Goal: Transaction & Acquisition: Purchase product/service

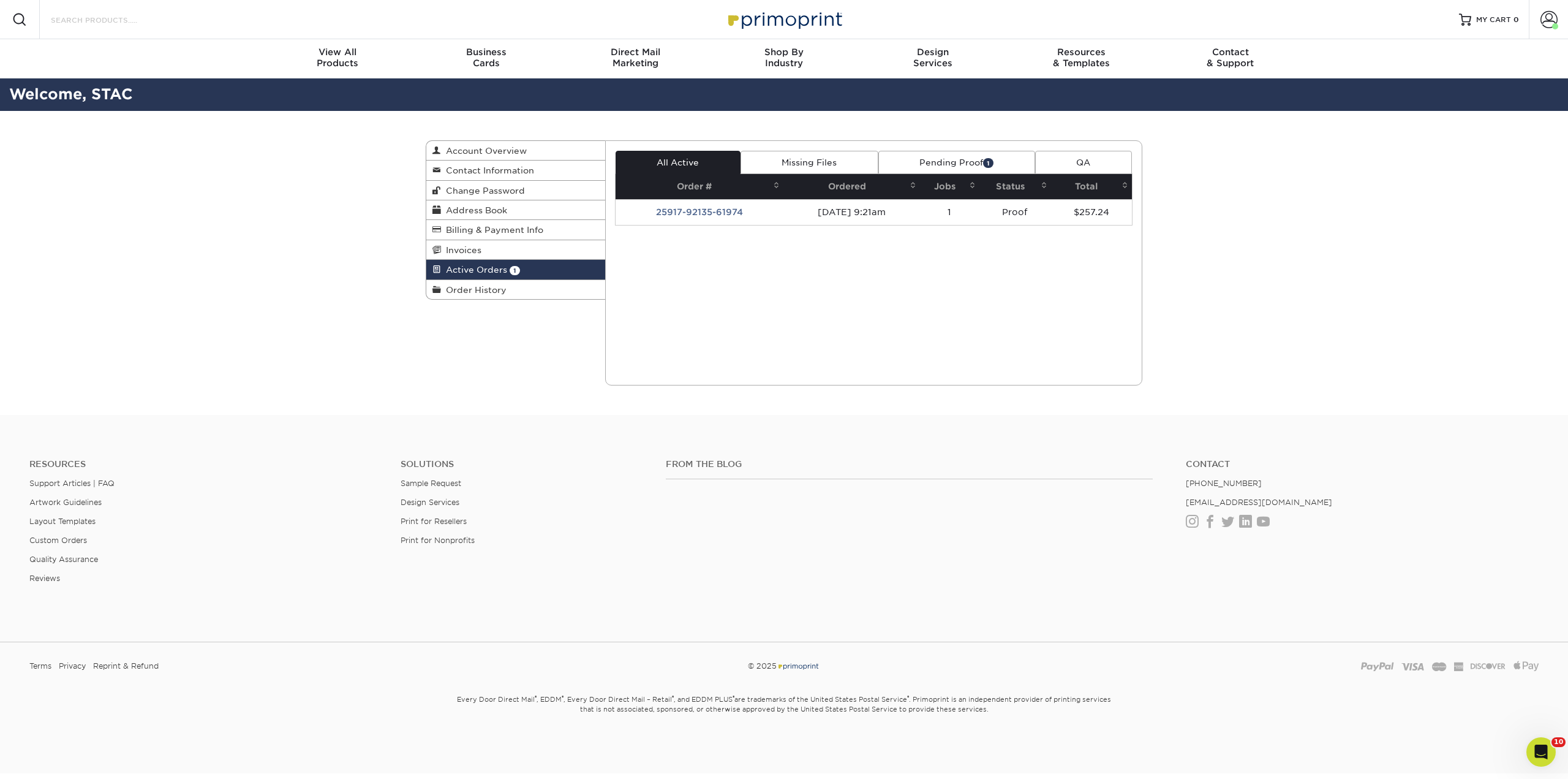
click at [87, 22] on input "Search Products" at bounding box center [110, 19] width 120 height 14
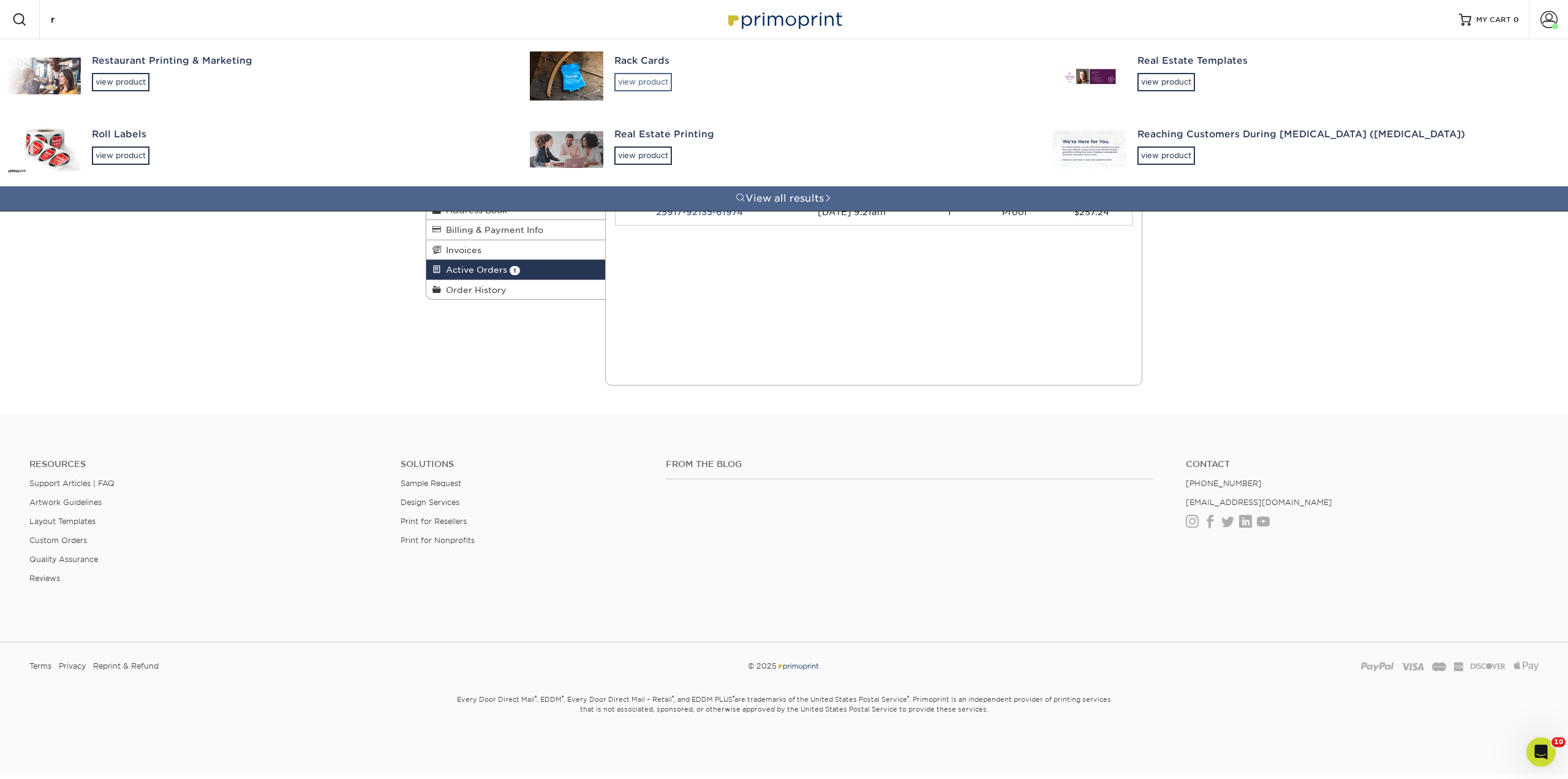
type input "r"
click at [643, 89] on div "view product" at bounding box center [643, 82] width 58 height 18
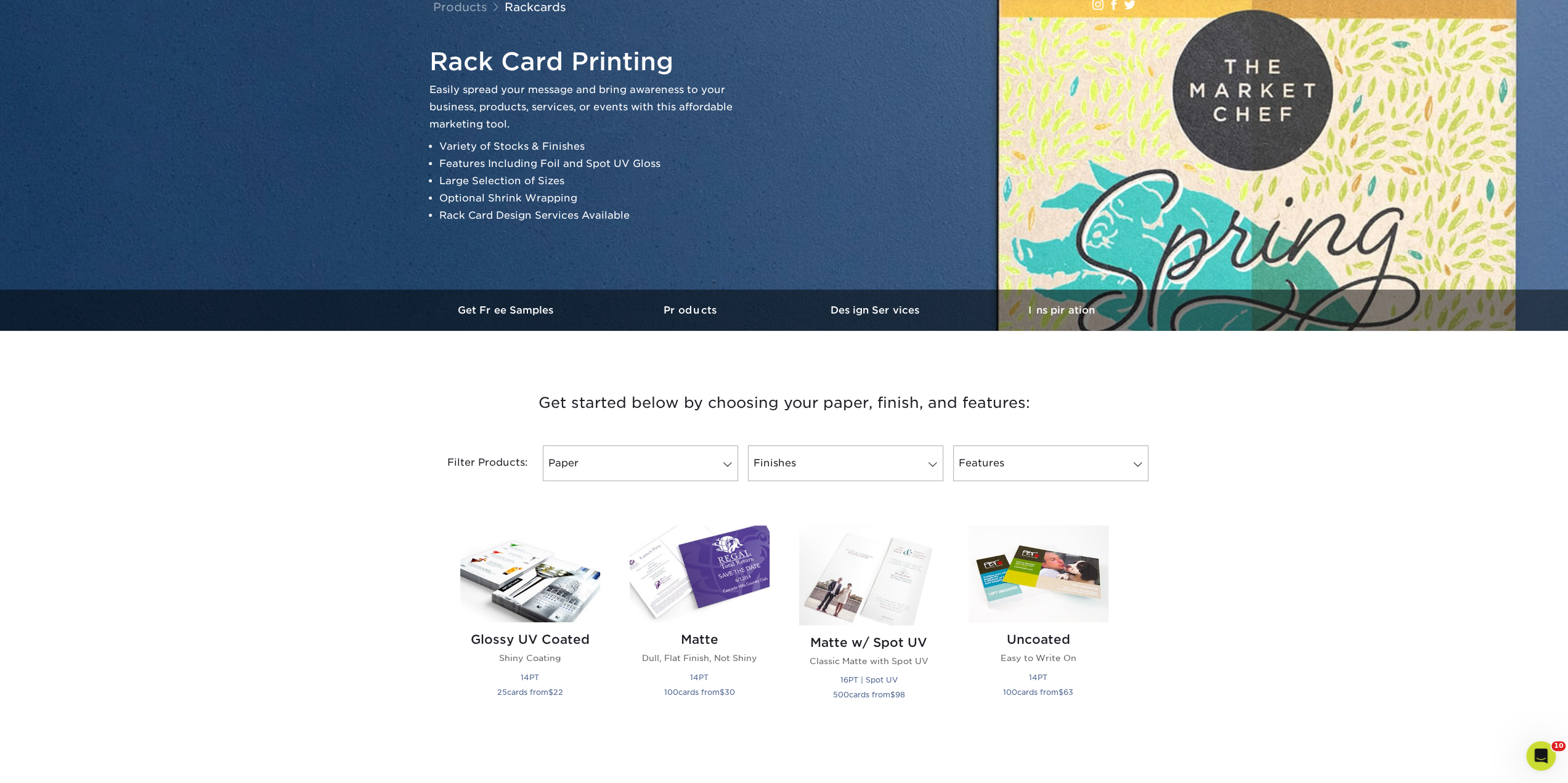
scroll to position [185, 0]
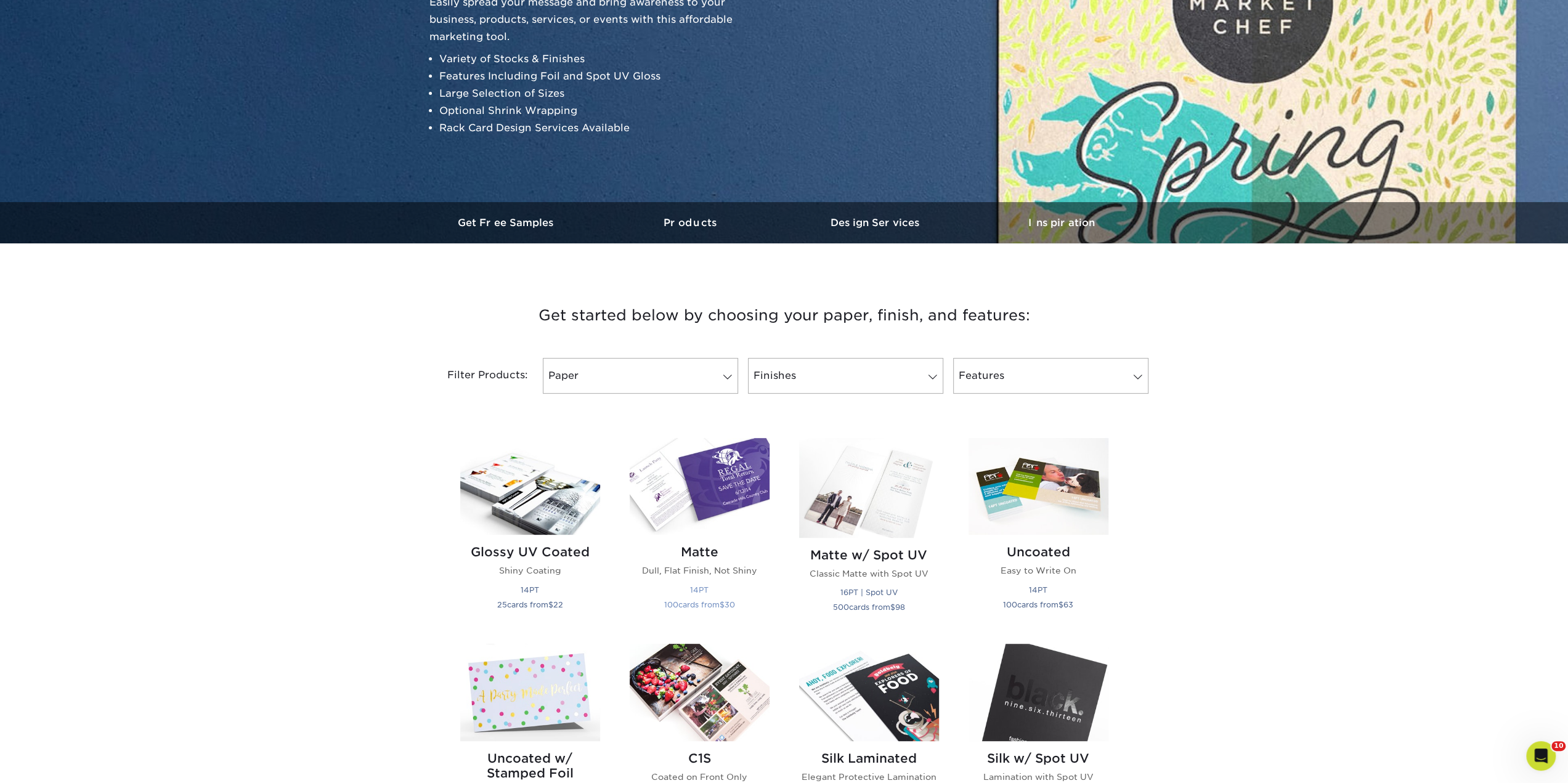
click at [671, 497] on img at bounding box center [700, 485] width 140 height 97
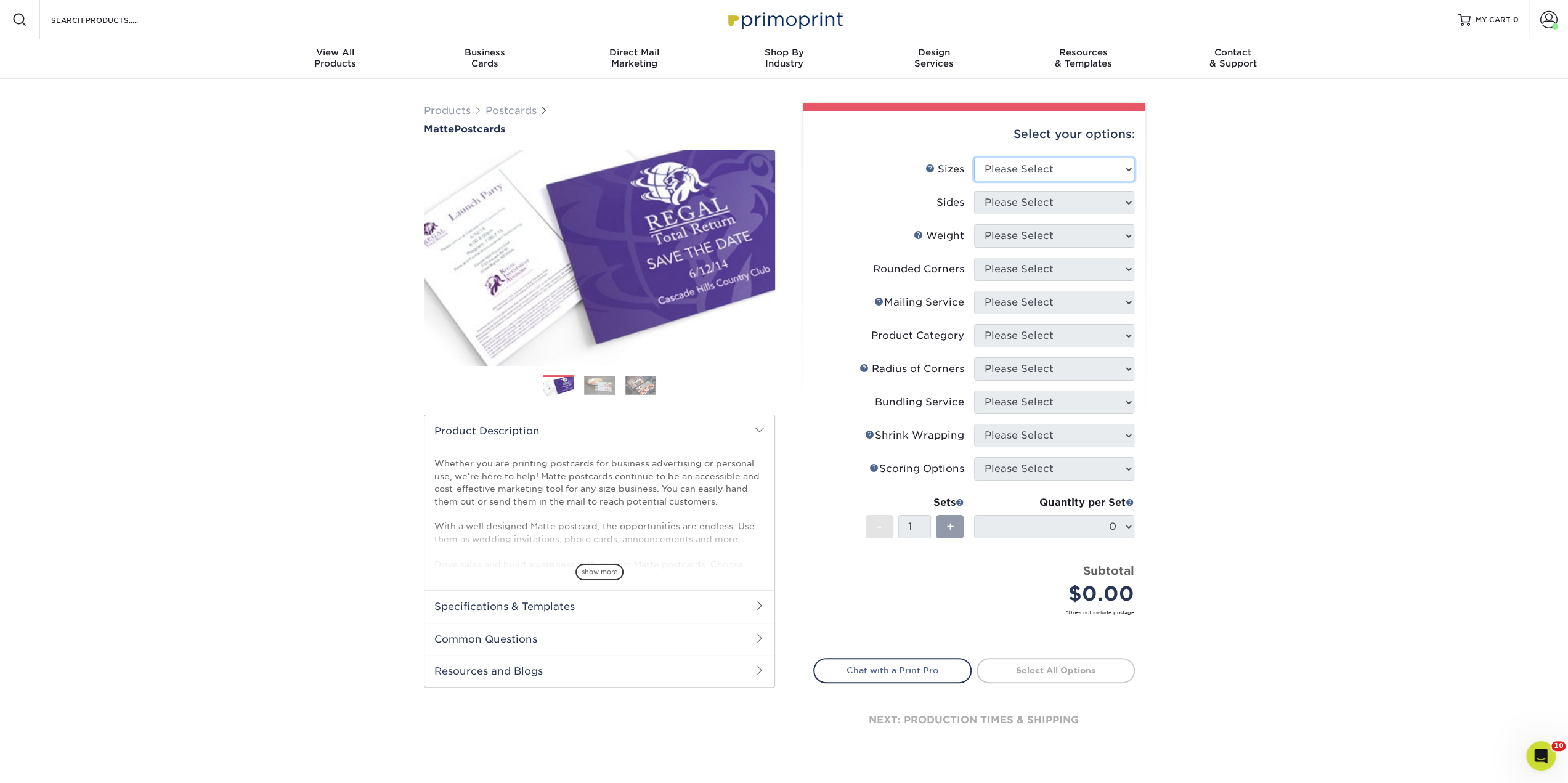
click at [1013, 163] on select "Please Select 1.5" x 7" 2" x 4" 2" x 6" 2" x 7" 2" x 8" 2.12" x 5.5" 2.125" x 5…" at bounding box center [1054, 169] width 160 height 24
select select "4.25x11.00"
click at [974, 158] on select "Please Select 1.5" x 7" 2" x 4" 2" x 6" 2" x 7" 2" x 8" 2.12" x 5.5" 2.125" x 5…" at bounding box center [1054, 169] width 160 height 24
click at [1020, 210] on select "Please Select Print Both Sides Print Front Only" at bounding box center [1054, 202] width 160 height 24
select select "13abbda7-1d64-4f25-8bb2-c179b224825d"
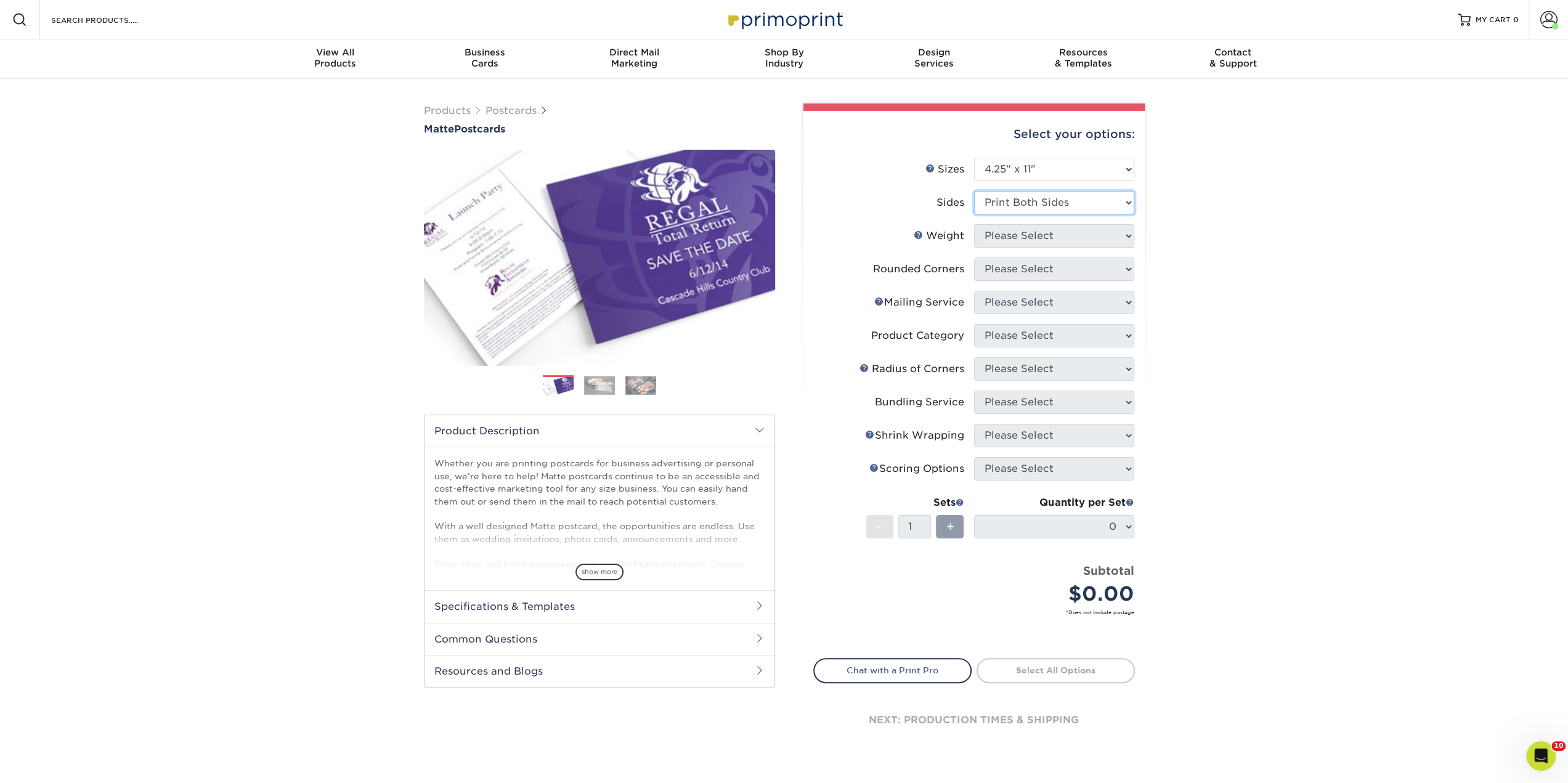
click at [974, 191] on select "Please Select Print Both Sides Print Front Only" at bounding box center [1054, 202] width 160 height 24
click at [1021, 236] on select "Please Select 16PT 14PT" at bounding box center [1054, 236] width 160 height 24
select select "14PT"
click at [974, 224] on select "Please Select 16PT 14PT" at bounding box center [1054, 236] width 160 height 24
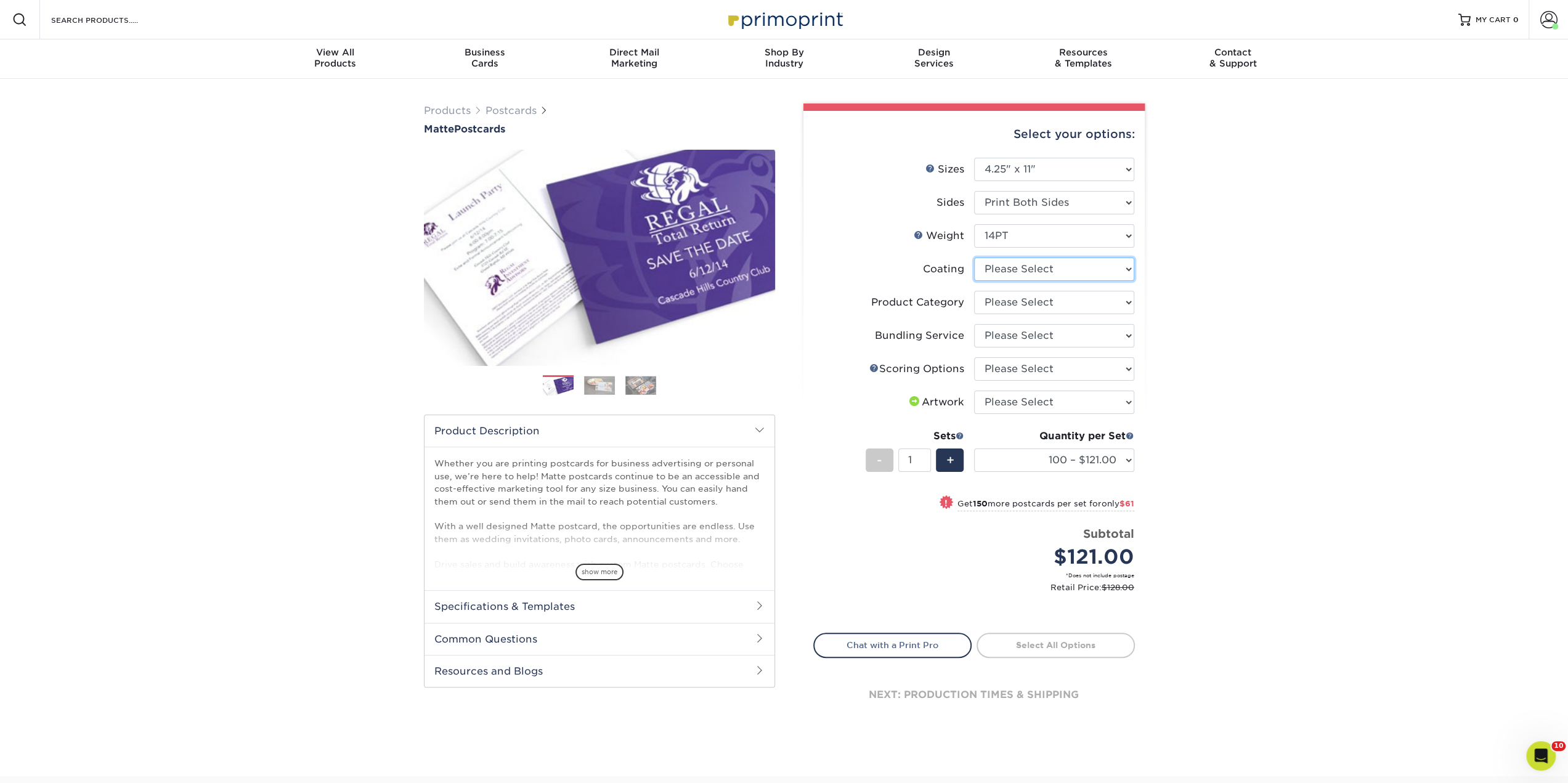
click at [1022, 272] on select at bounding box center [1054, 269] width 160 height 24
select select "121bb7b5-3b4d-429f-bd8d-bbf80e953313"
click at [974, 257] on select at bounding box center [1054, 269] width 160 height 24
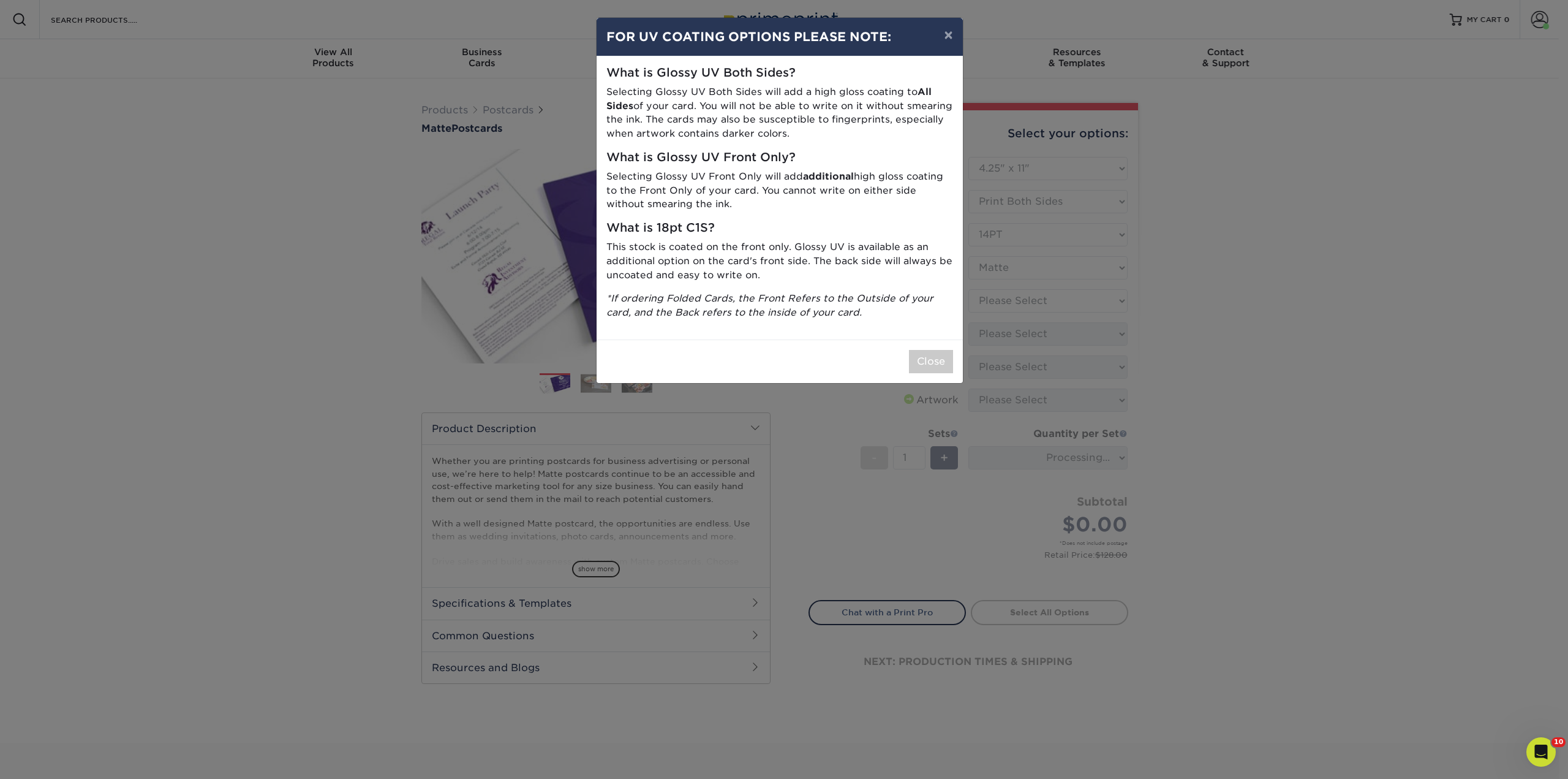
drag, startPoint x: 933, startPoint y: 389, endPoint x: 936, endPoint y: 374, distance: 15.3
click at [933, 389] on div "× FOR UV COATING OPTIONS PLEASE NOTE: What is Glossy UV Both Sides? Selecting G…" at bounding box center [784, 389] width 1568 height 779
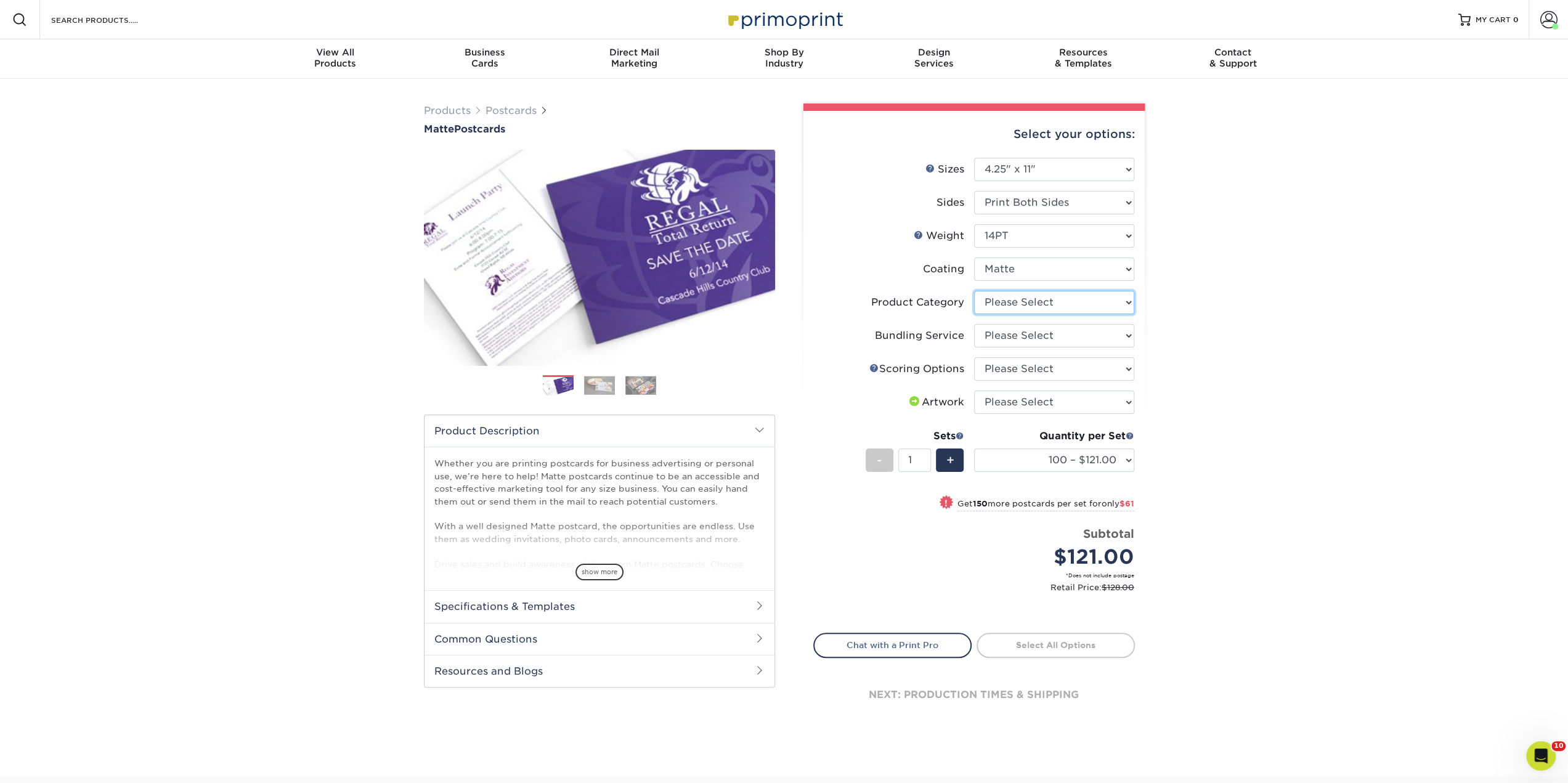
click at [1004, 304] on select "Please Select Postcards" at bounding box center [1054, 302] width 160 height 24
select select "9b7272e0-d6c8-4c3c-8e97-d3a1bcdab858"
click at [974, 291] on select "Please Select Postcards" at bounding box center [1054, 302] width 160 height 24
click at [998, 332] on select "Please Select No Bundling Services Yes, Bundles of 50 (+2 Days) Yes, Bundles of…" at bounding box center [1054, 336] width 160 height 24
select select "58689abb-25c0-461c-a4c3-a80b627d6649"
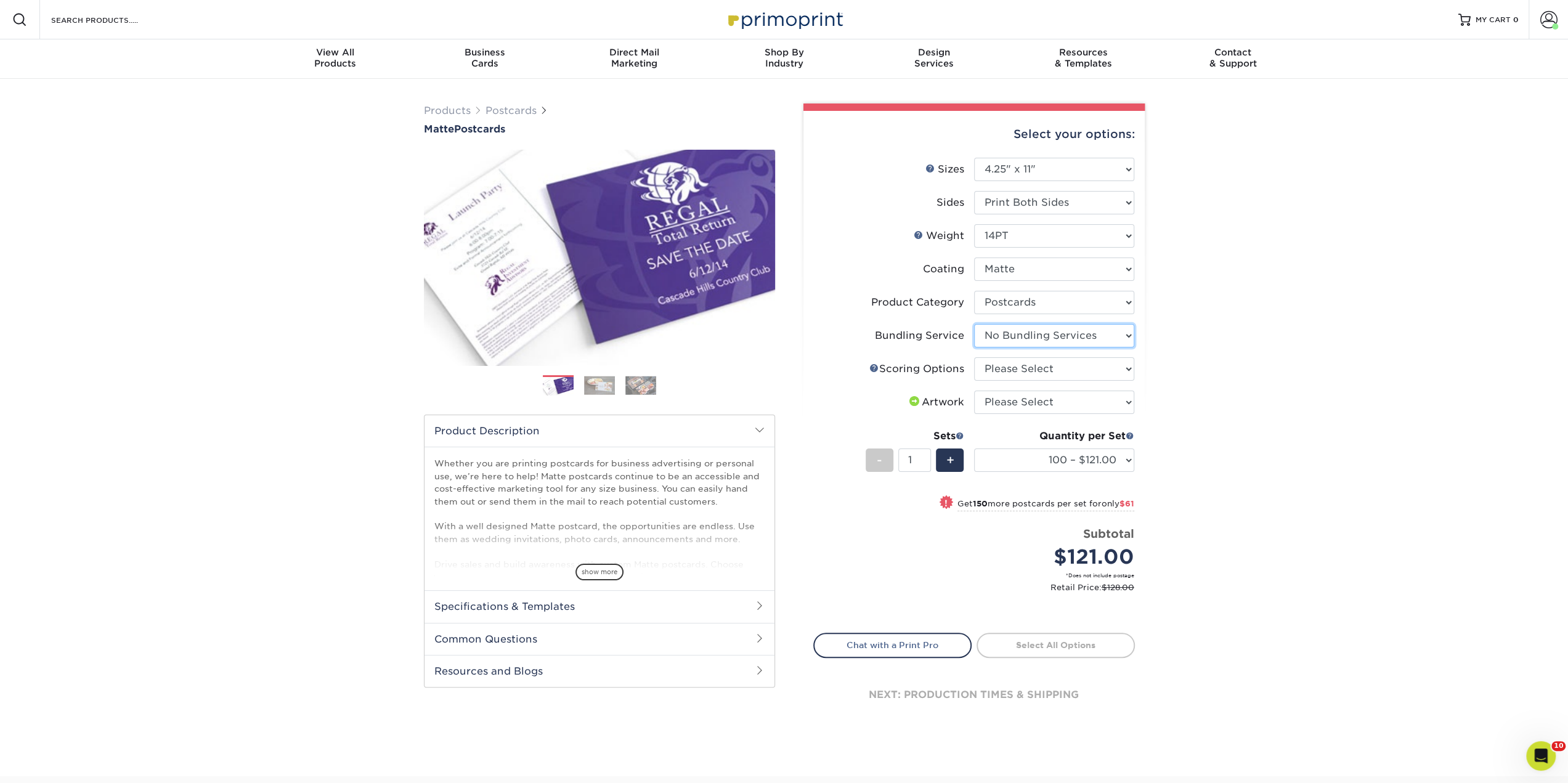
click at [974, 324] on select "Please Select No Bundling Services Yes, Bundles of 50 (+2 Days) Yes, Bundles of…" at bounding box center [1054, 336] width 160 height 24
click at [996, 366] on select "Please Select No Scoring One Score Two Scores" at bounding box center [1054, 368] width 160 height 24
select select "16ebe401-5398-422d-8cb0-f3adbb82deb5"
click at [974, 357] on select "Please Select No Scoring One Score Two Scores" at bounding box center [1054, 368] width 160 height 24
click at [1012, 404] on select "Please Select I will upload files I need a design - $150" at bounding box center [1054, 402] width 160 height 24
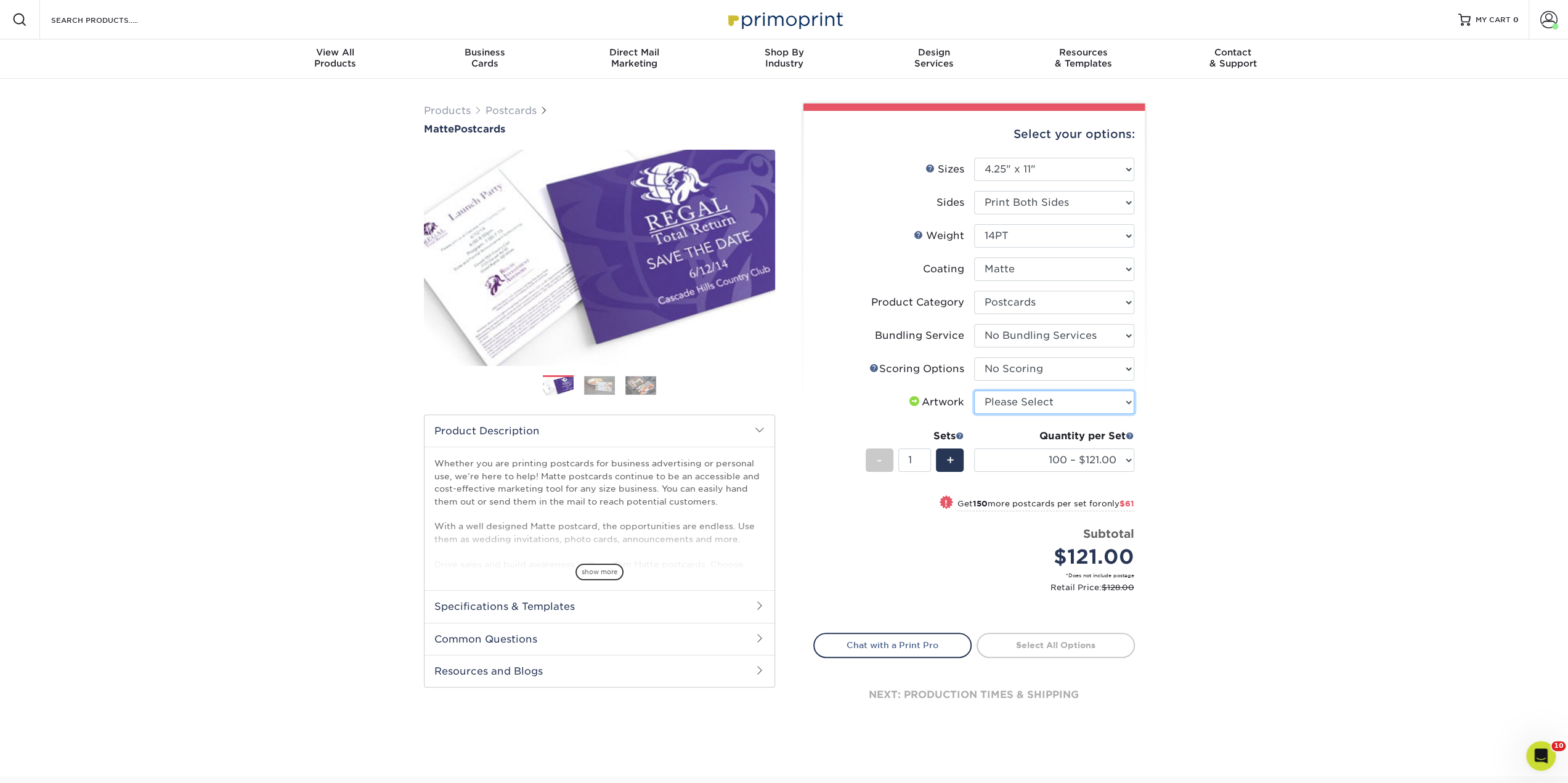
select select "upload"
click at [974, 390] on select "Please Select I will upload files I need a design - $150" at bounding box center [1054, 402] width 160 height 24
click at [1014, 460] on select "100 – $121.00 250 – $182.00 500 – $201.00 1000 – $232.00 2500 – $373.00 5000 – …" at bounding box center [1054, 460] width 160 height 24
select select "1000 – $232.00"
click at [974, 448] on select "100 – $121.00 250 – $182.00 500 – $201.00 1000 – $232.00 2500 – $373.00 5000 – …" at bounding box center [1054, 460] width 160 height 24
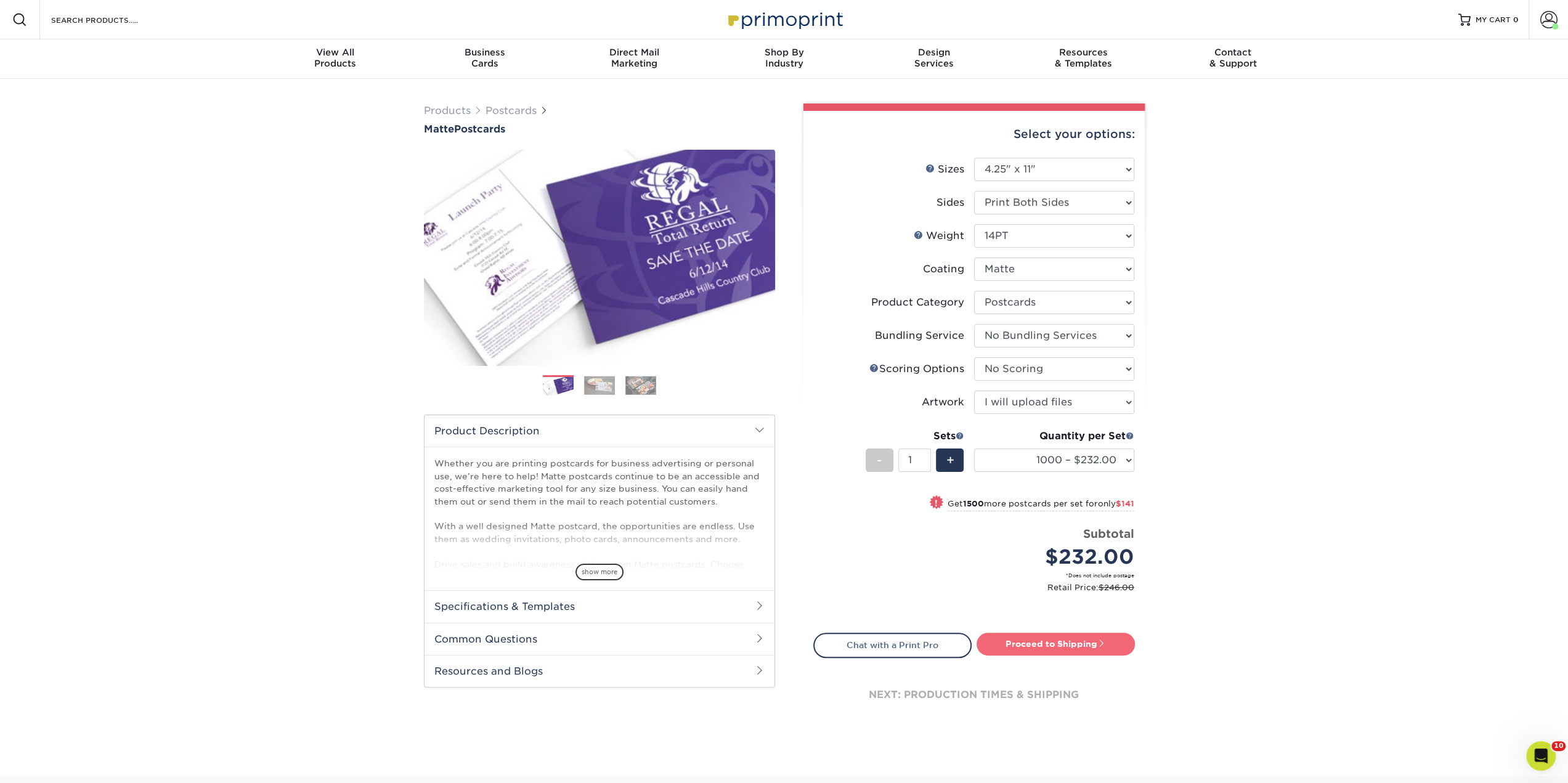
click at [1060, 641] on link "Proceed to Shipping" at bounding box center [1056, 643] width 158 height 22
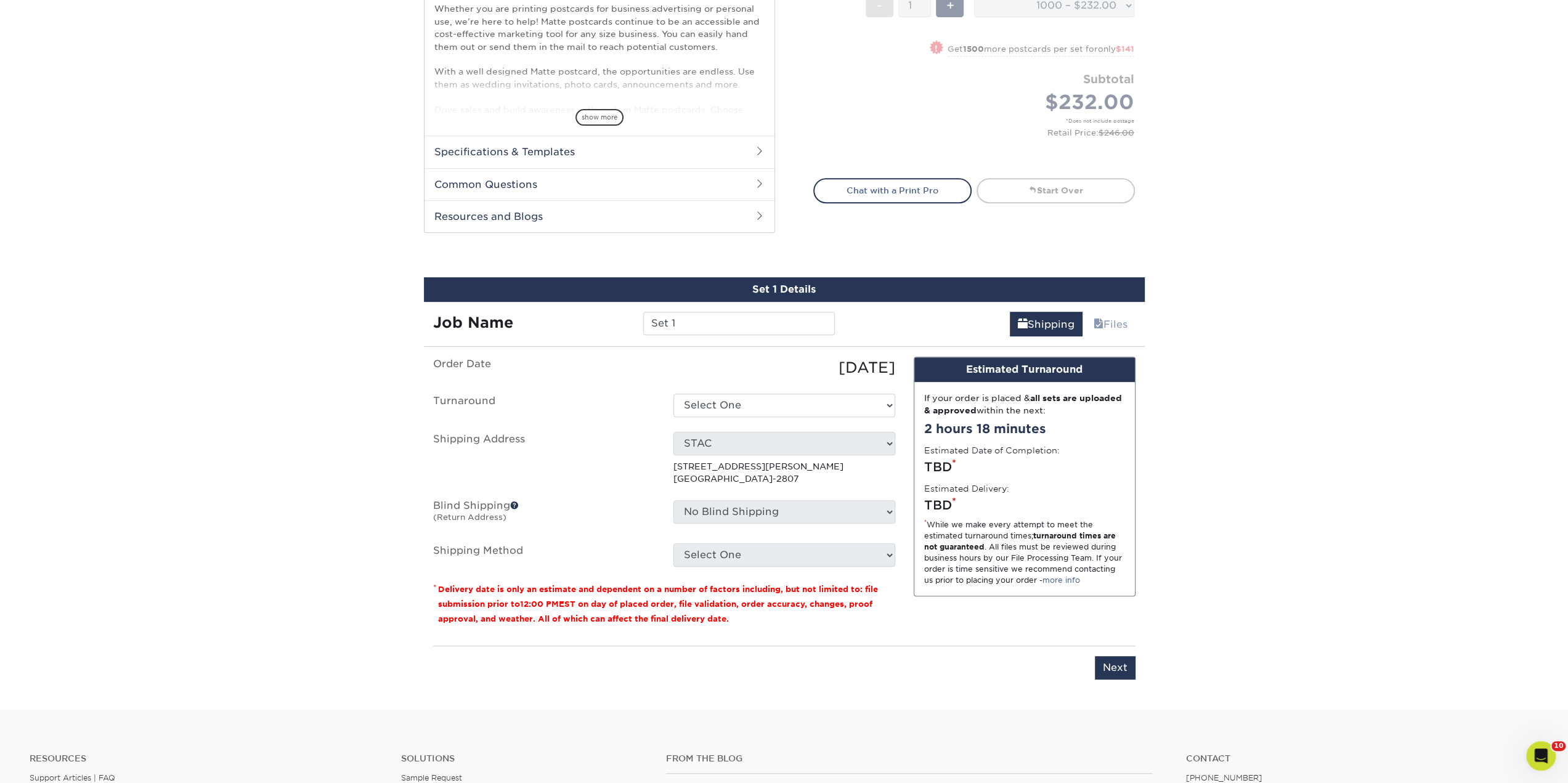
scroll to position [543, 0]
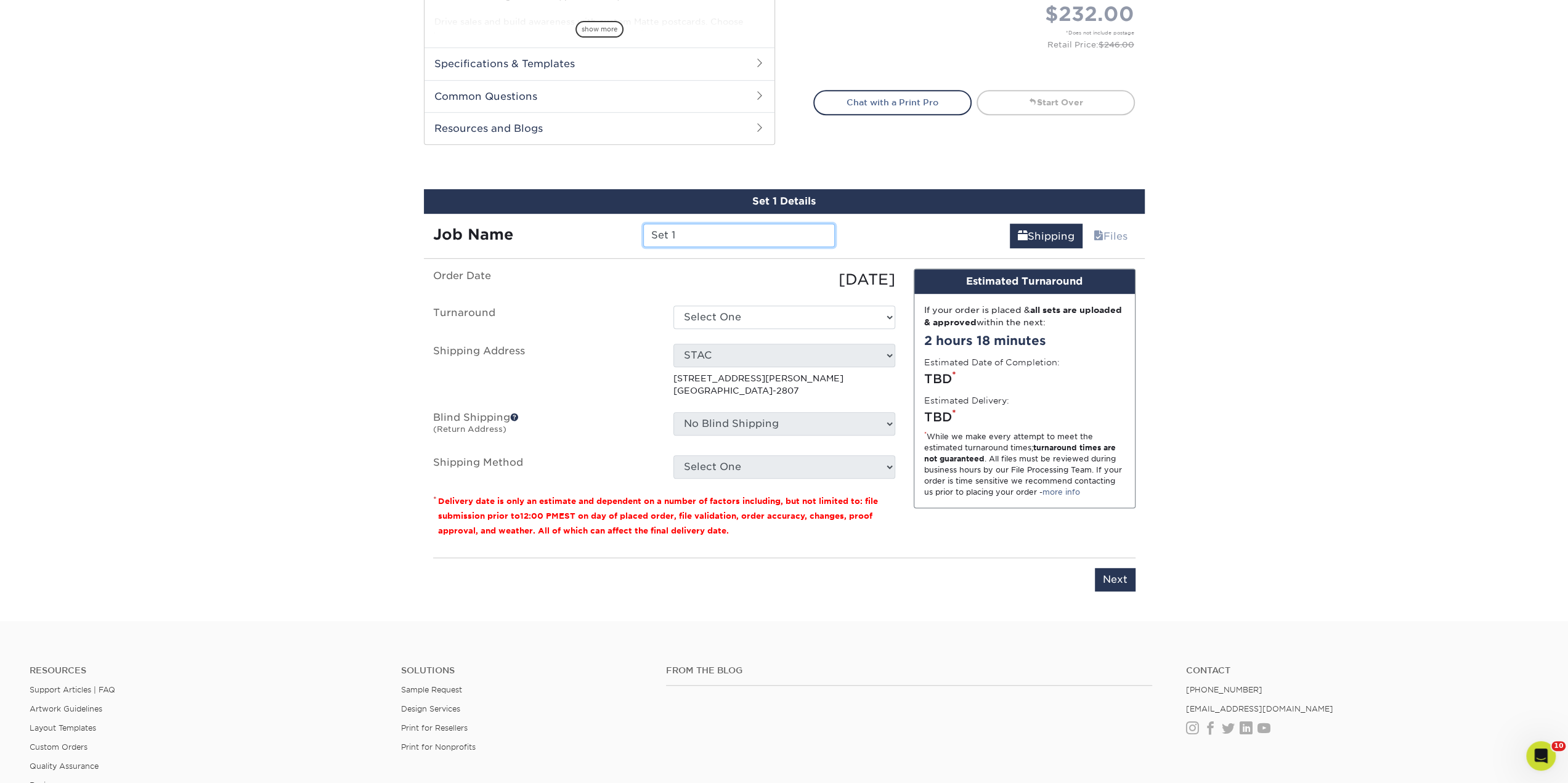
click at [668, 242] on input "Set 1" at bounding box center [739, 235] width 192 height 24
type input "Oct - [DATE]' (Revised)"
click at [728, 322] on select "Select One 2-4 Business Days 2 Day Next Business Day" at bounding box center [784, 317] width 221 height 24
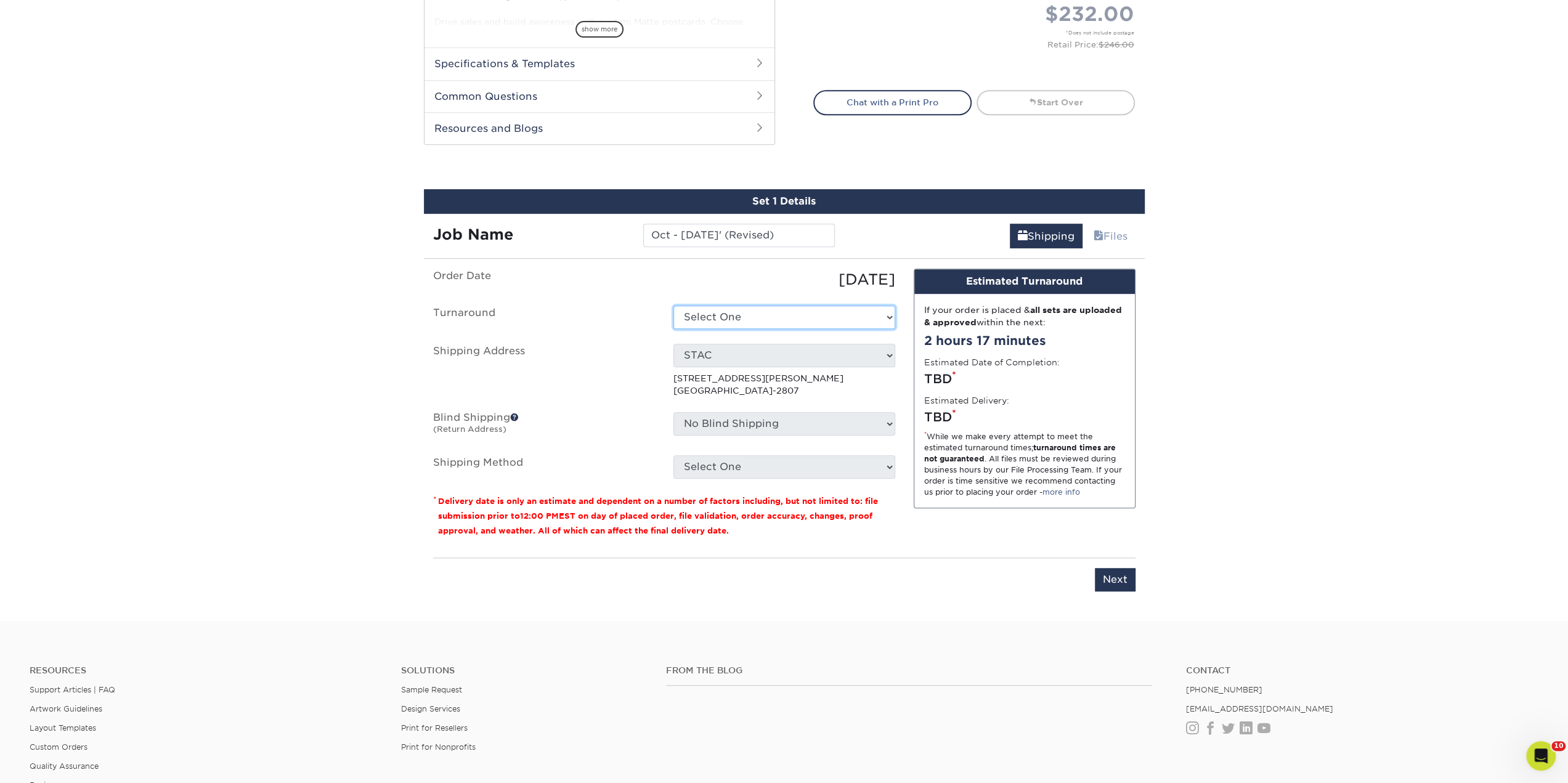
select select "9443b978-fcbb-40ae-bb0b-f824edf6f18b"
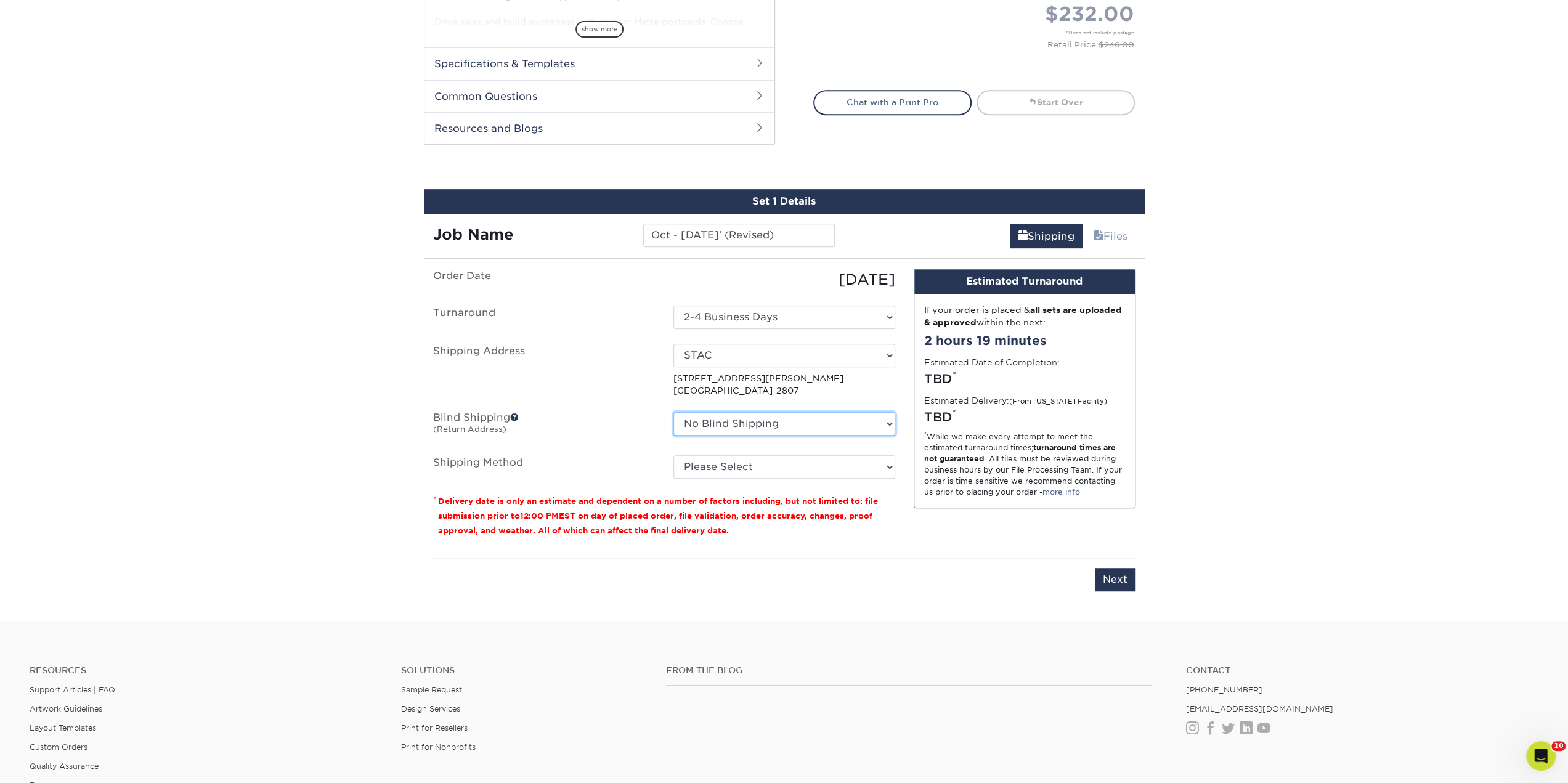
click at [741, 420] on select "No Blind Shipping Marybeth STAC + Add New Address" at bounding box center [784, 423] width 221 height 24
select select "162923"
click at [674, 412] on select "No Blind Shipping Marybeth STAC + Add New Address" at bounding box center [784, 423] width 221 height 24
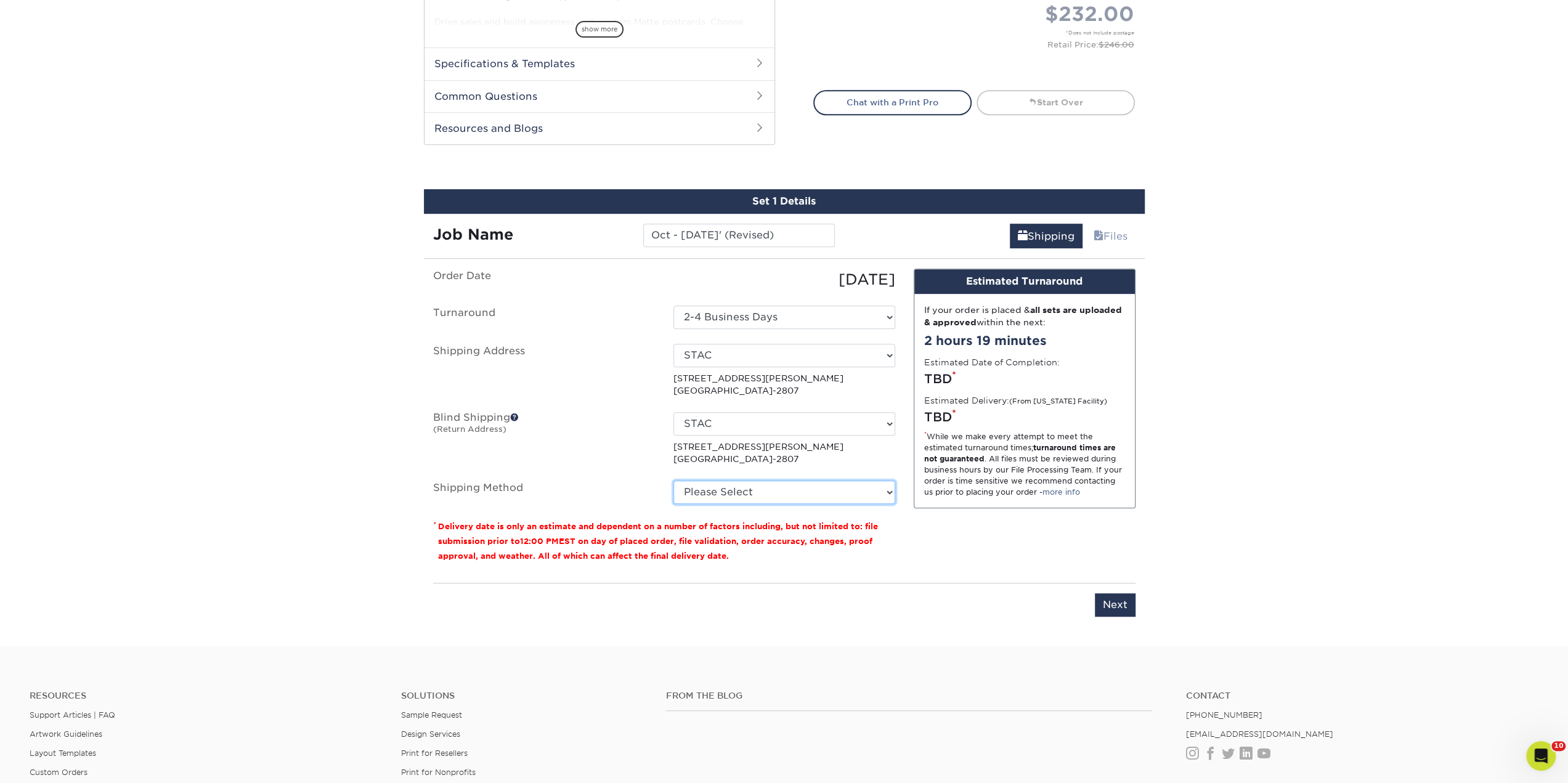
click at [761, 489] on select "Please Select Ground Shipping (+$25.24) 3 Day Shipping Service (+$31.89) 2 Day …" at bounding box center [784, 492] width 221 height 24
select select "03"
click at [674, 480] on select "Please Select Ground Shipping (+$25.24) 3 Day Shipping Service (+$31.89) 2 Day …" at bounding box center [784, 492] width 221 height 24
click at [1098, 593] on input "Next" at bounding box center [1114, 604] width 40 height 24
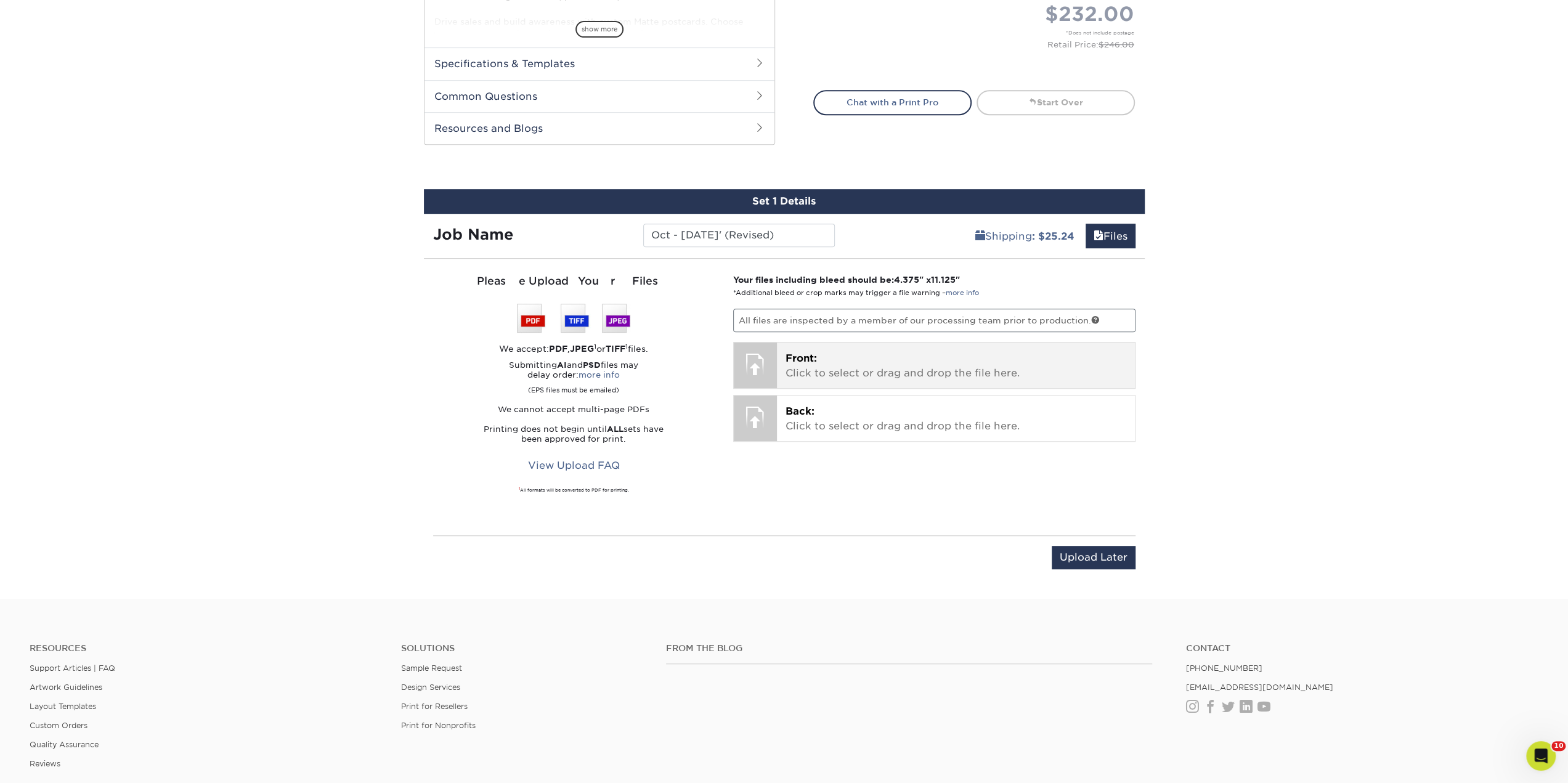
click at [791, 365] on p "Front: Click to select or drag and drop the file here." at bounding box center [956, 365] width 341 height 30
click at [819, 358] on p "Front: Click to select or drag and drop the file here." at bounding box center [956, 365] width 341 height 30
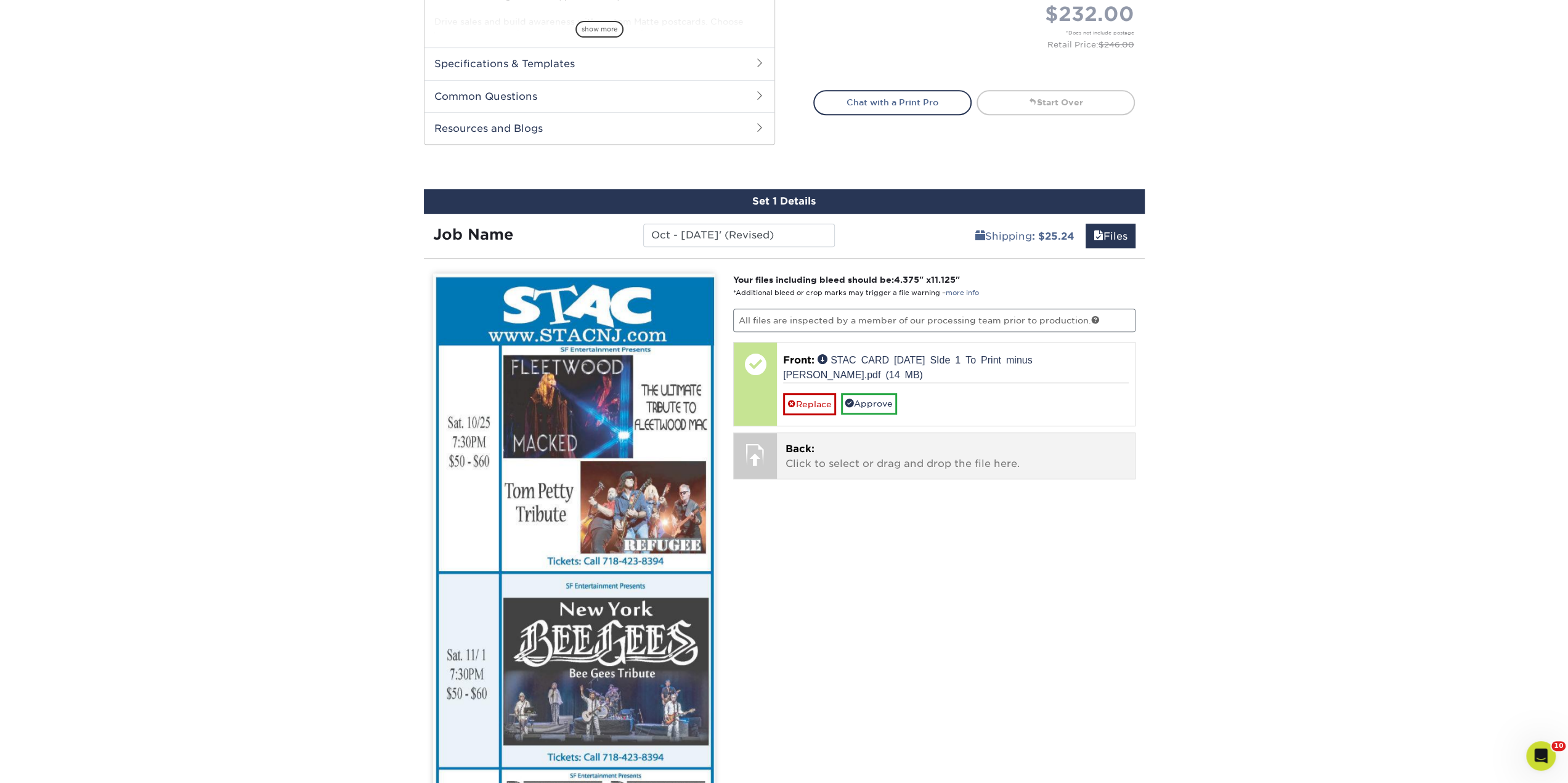
click at [827, 466] on p "Back: Click to select or drag and drop the file here." at bounding box center [956, 456] width 341 height 30
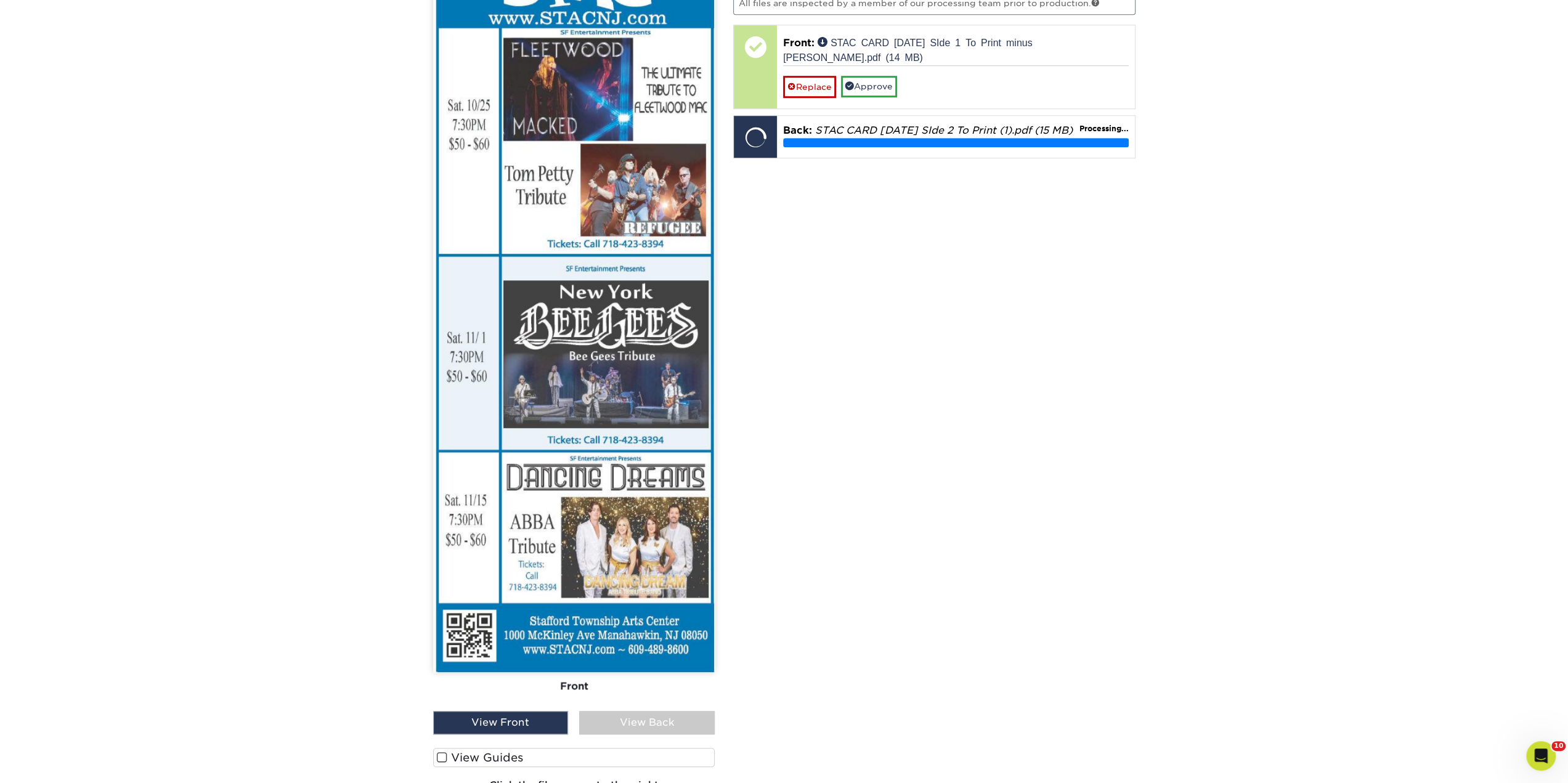
scroll to position [912, 0]
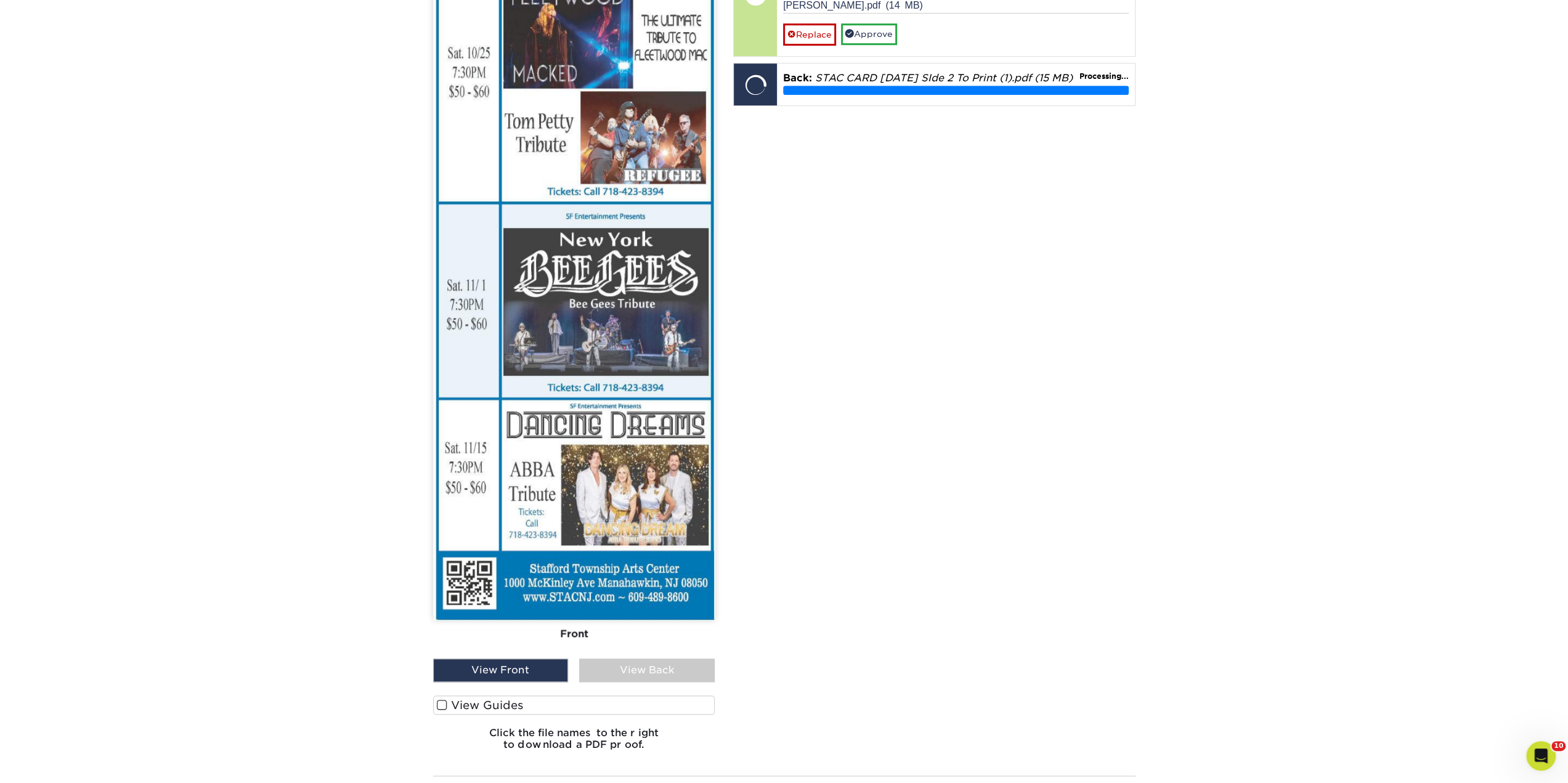
click at [638, 666] on div "View Back" at bounding box center [647, 670] width 135 height 24
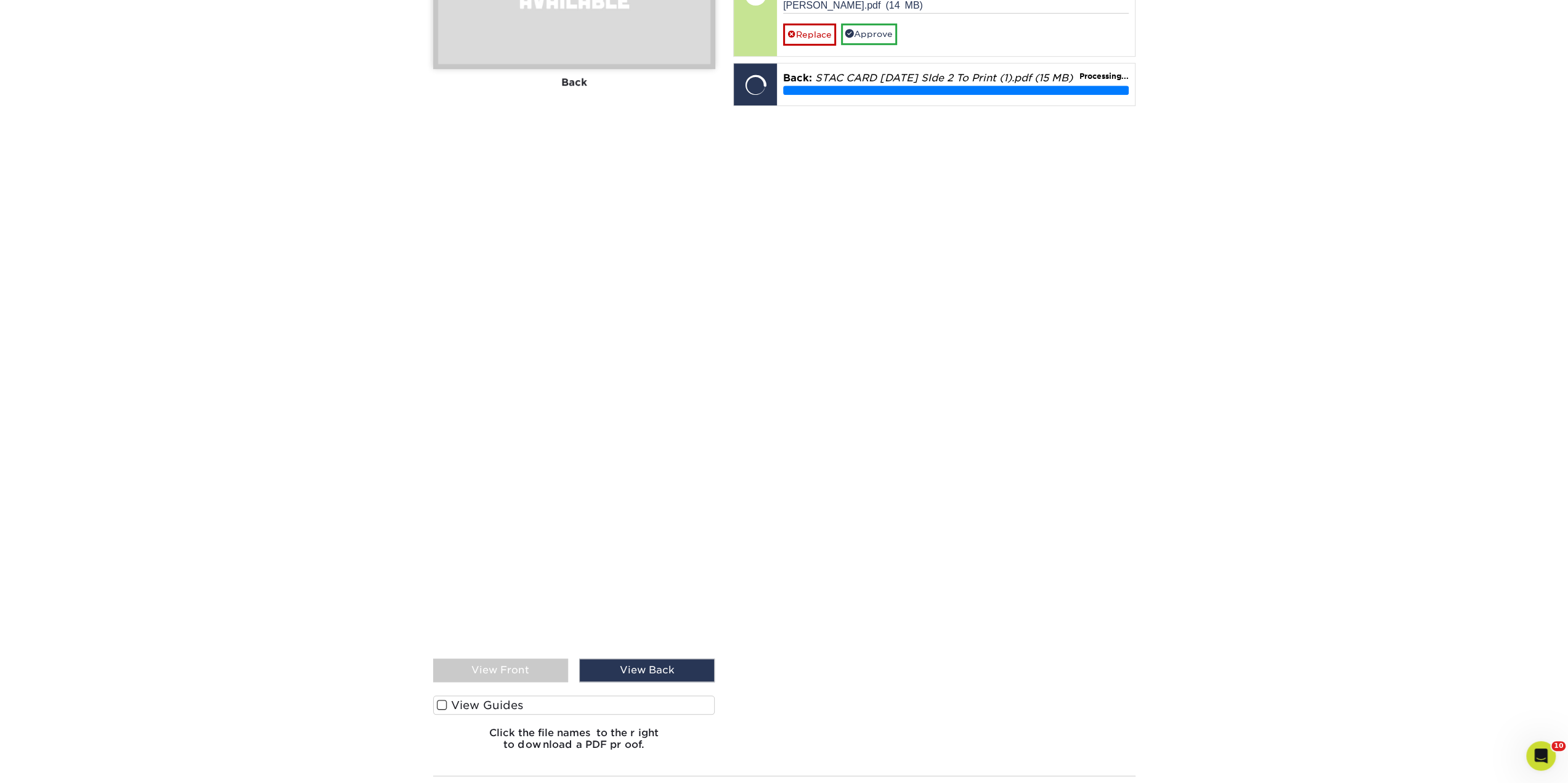
click at [512, 658] on div "View Front" at bounding box center [501, 670] width 135 height 24
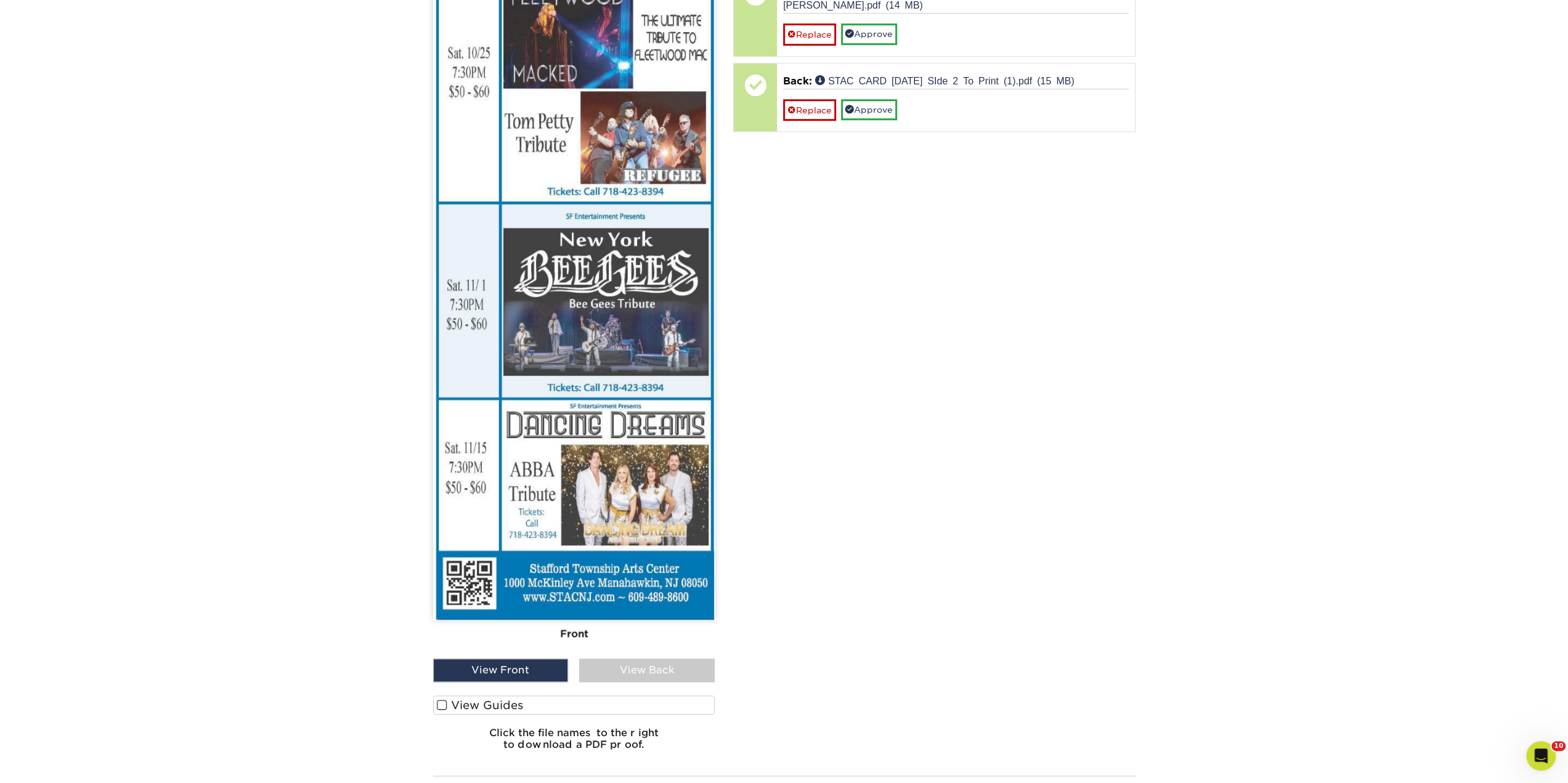
click at [629, 667] on div "View Back" at bounding box center [647, 670] width 135 height 24
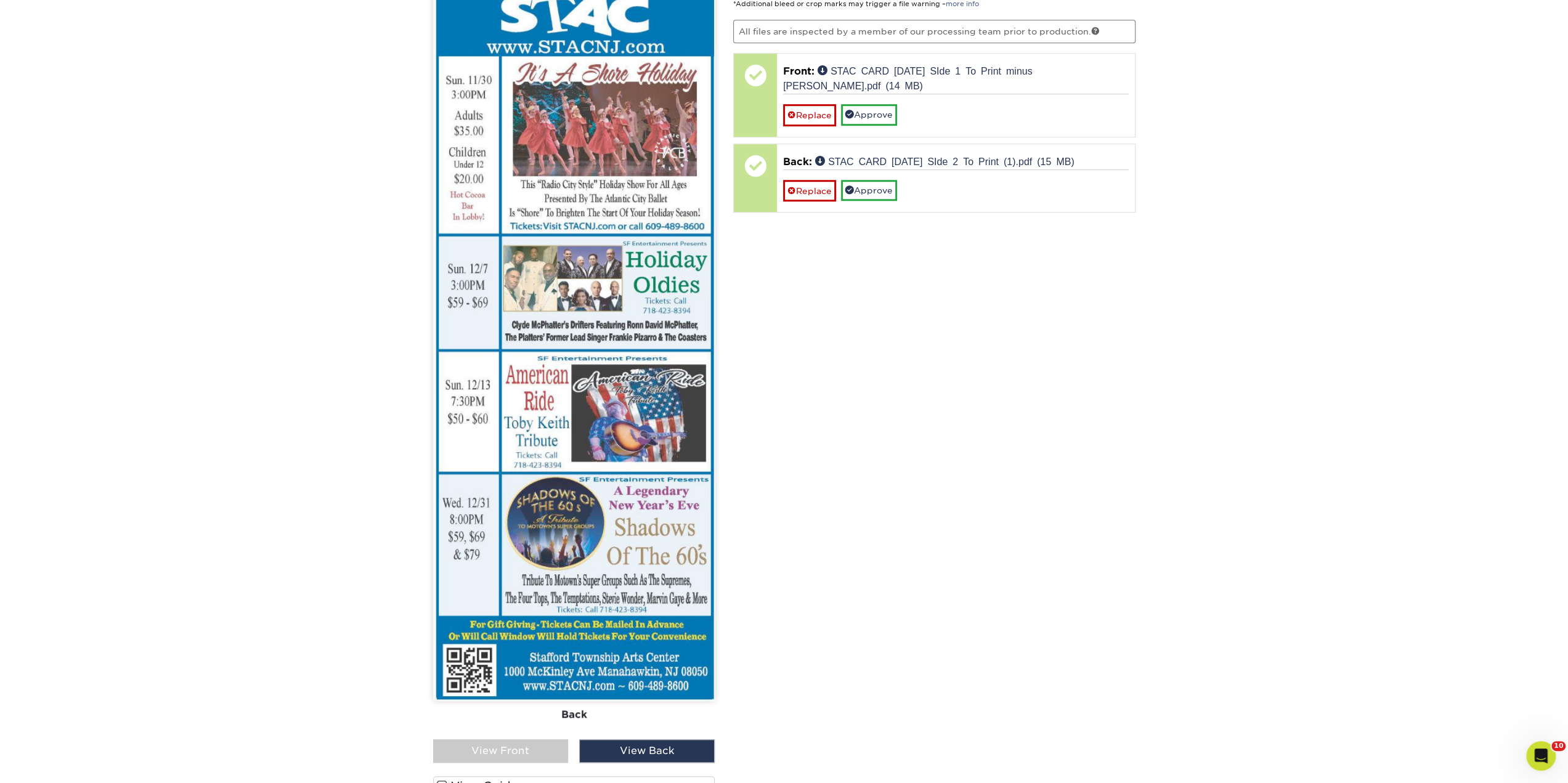
scroll to position [851, 0]
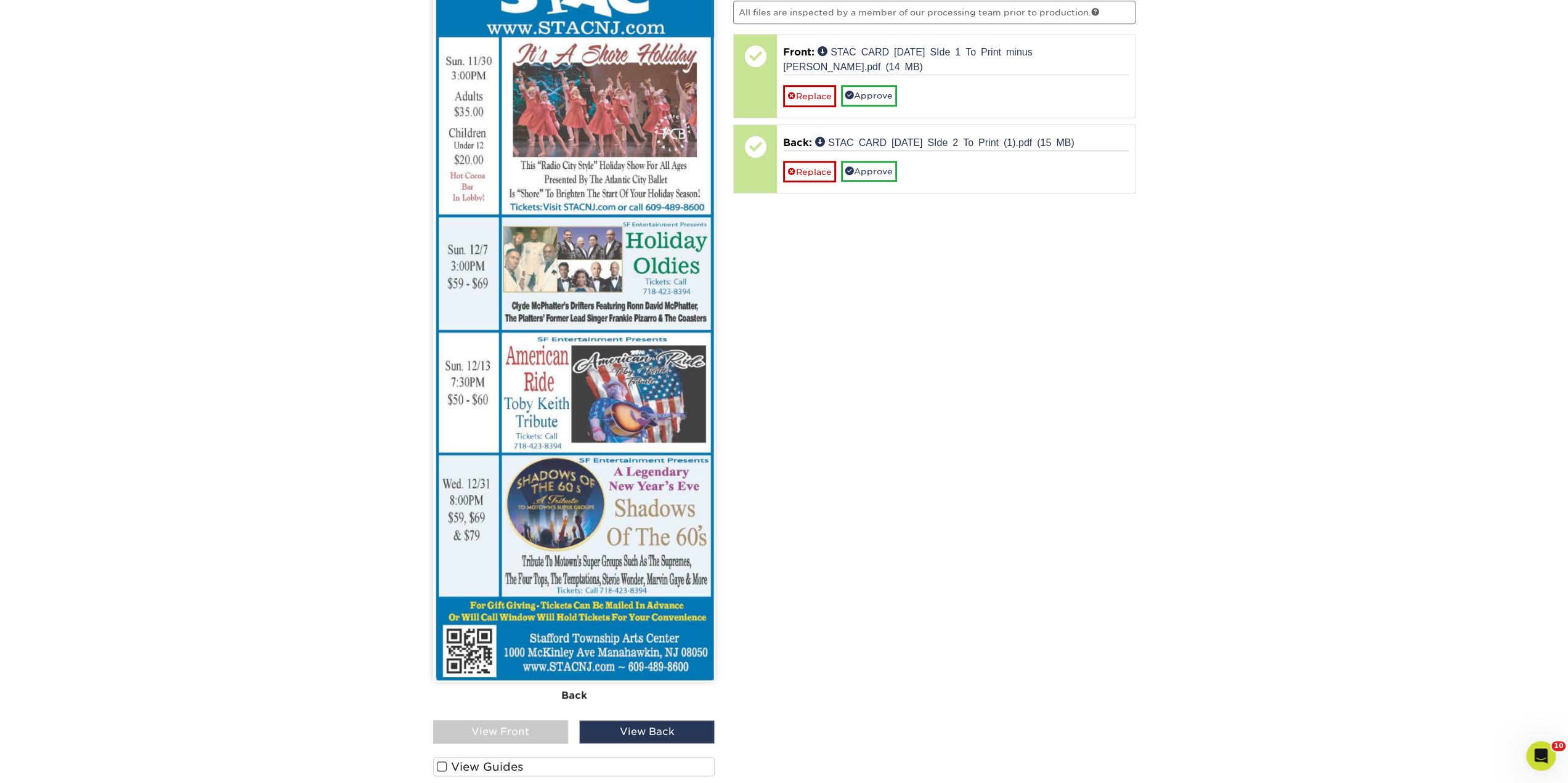
click at [521, 715] on div "Front Back" at bounding box center [574, 342] width 282 height 754
click at [521, 721] on div "View Front" at bounding box center [501, 731] width 135 height 24
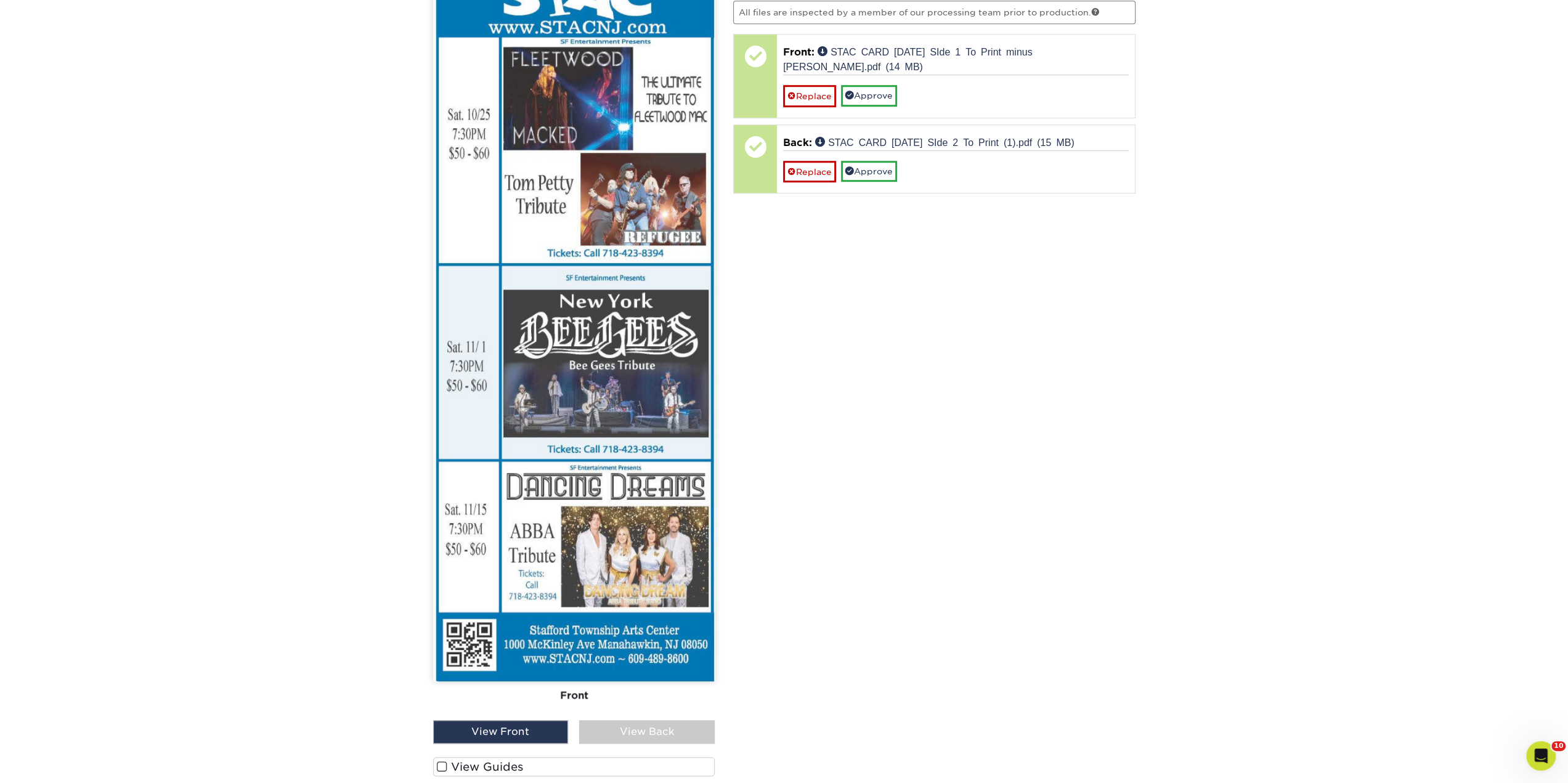
click at [672, 731] on div "View Back" at bounding box center [647, 731] width 135 height 24
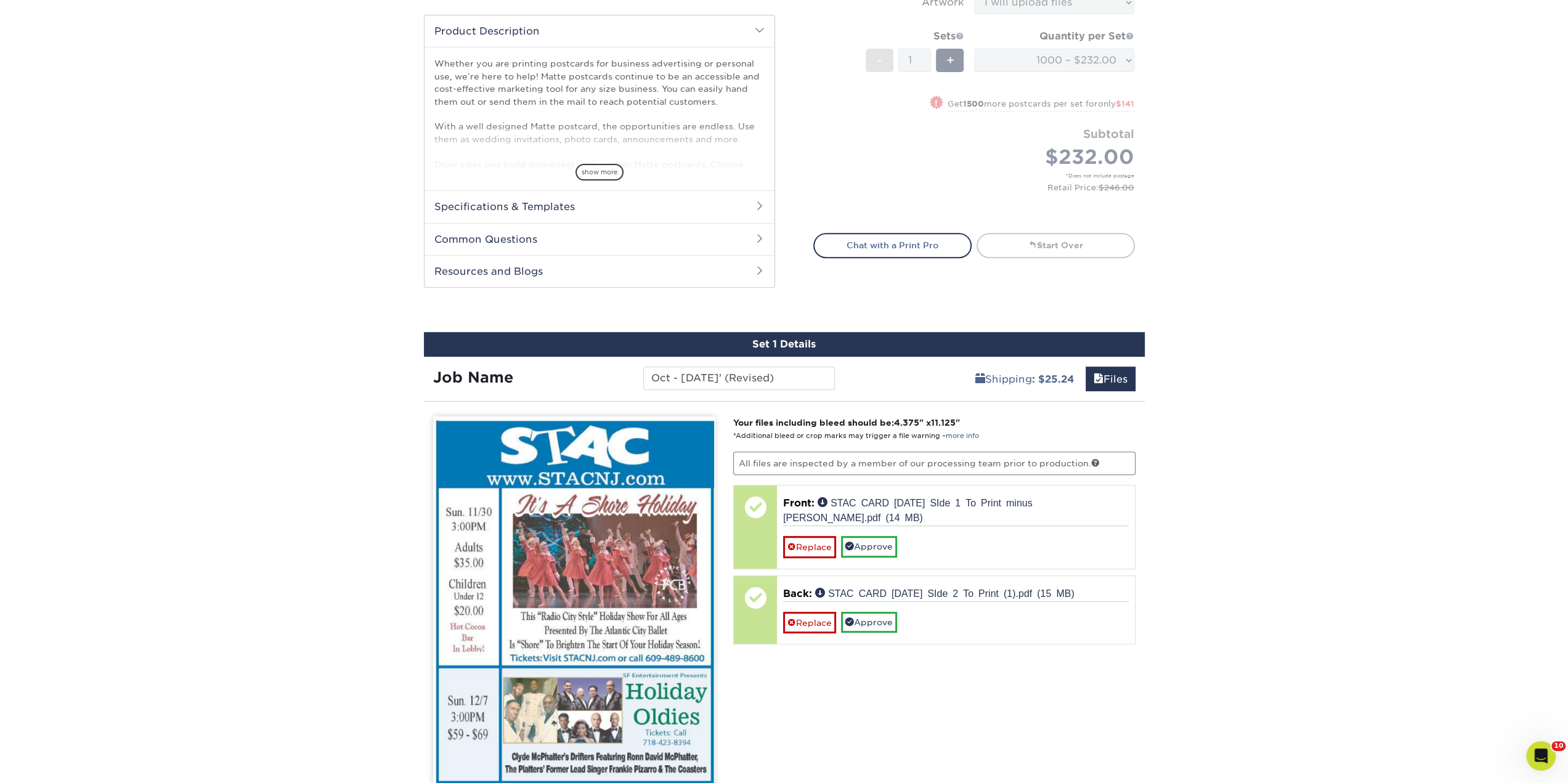
scroll to position [419, 0]
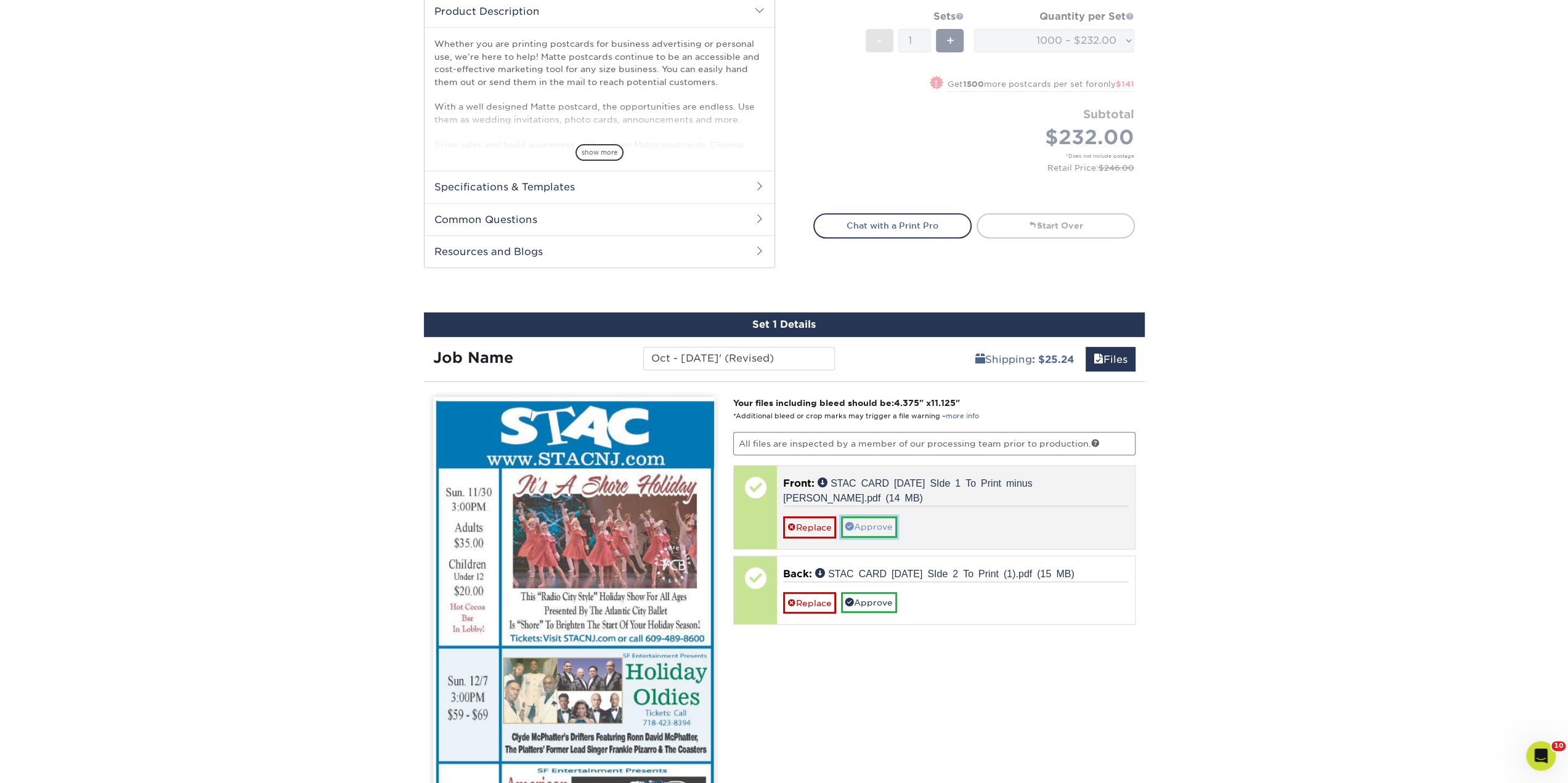
click at [872, 528] on link "Approve" at bounding box center [869, 527] width 56 height 21
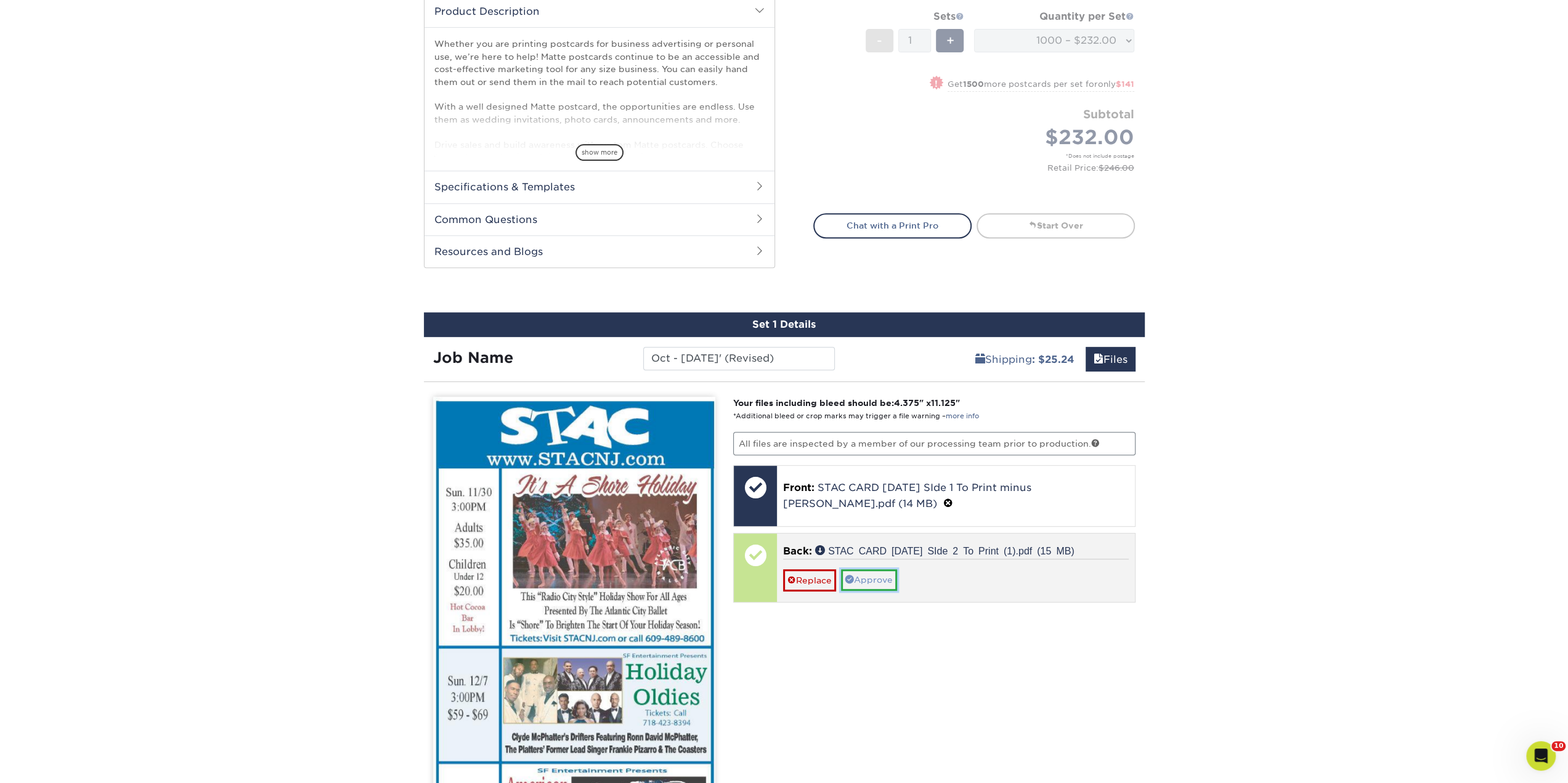
click at [871, 582] on link "Approve" at bounding box center [869, 580] width 56 height 21
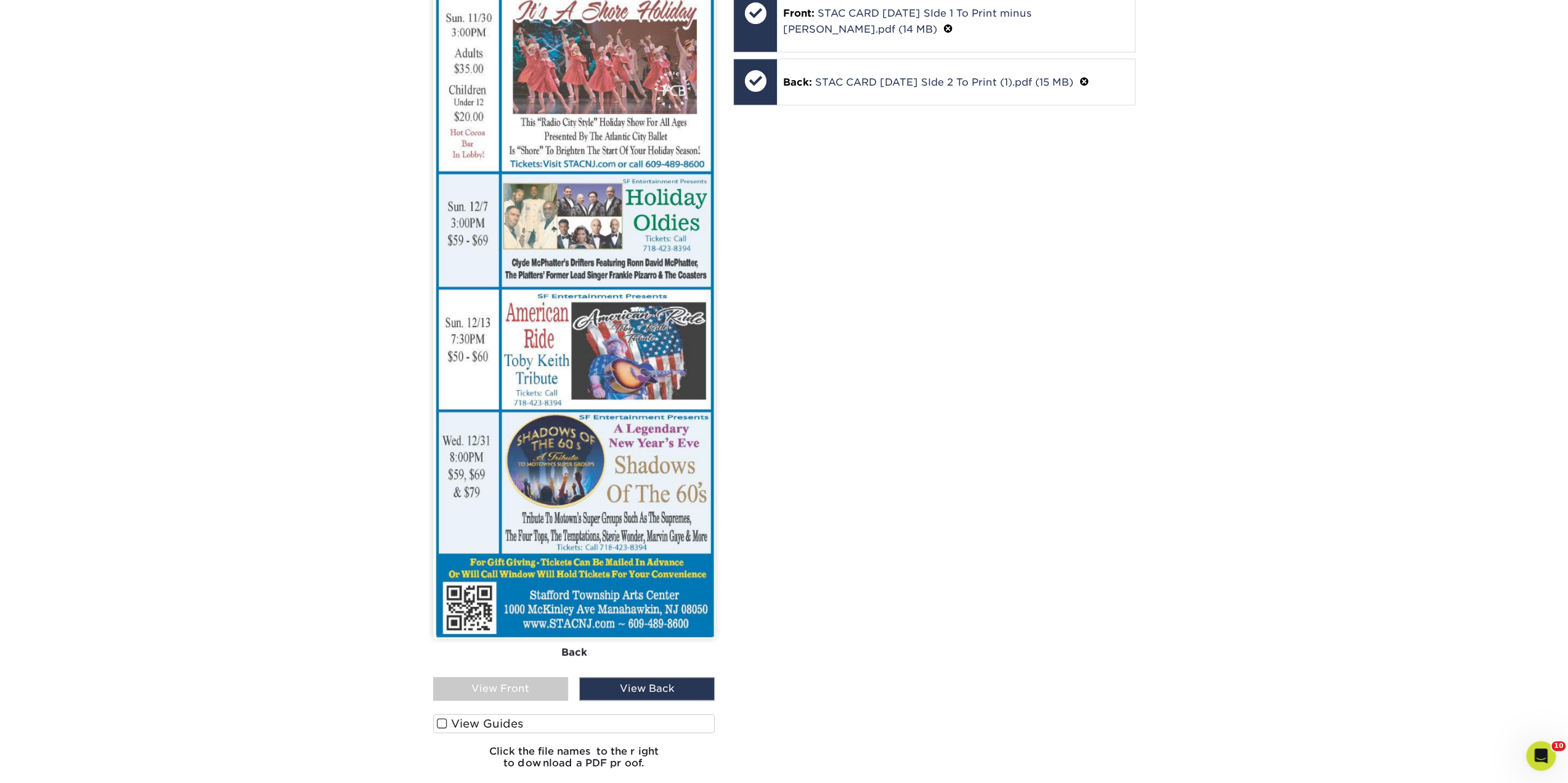
scroll to position [912, 0]
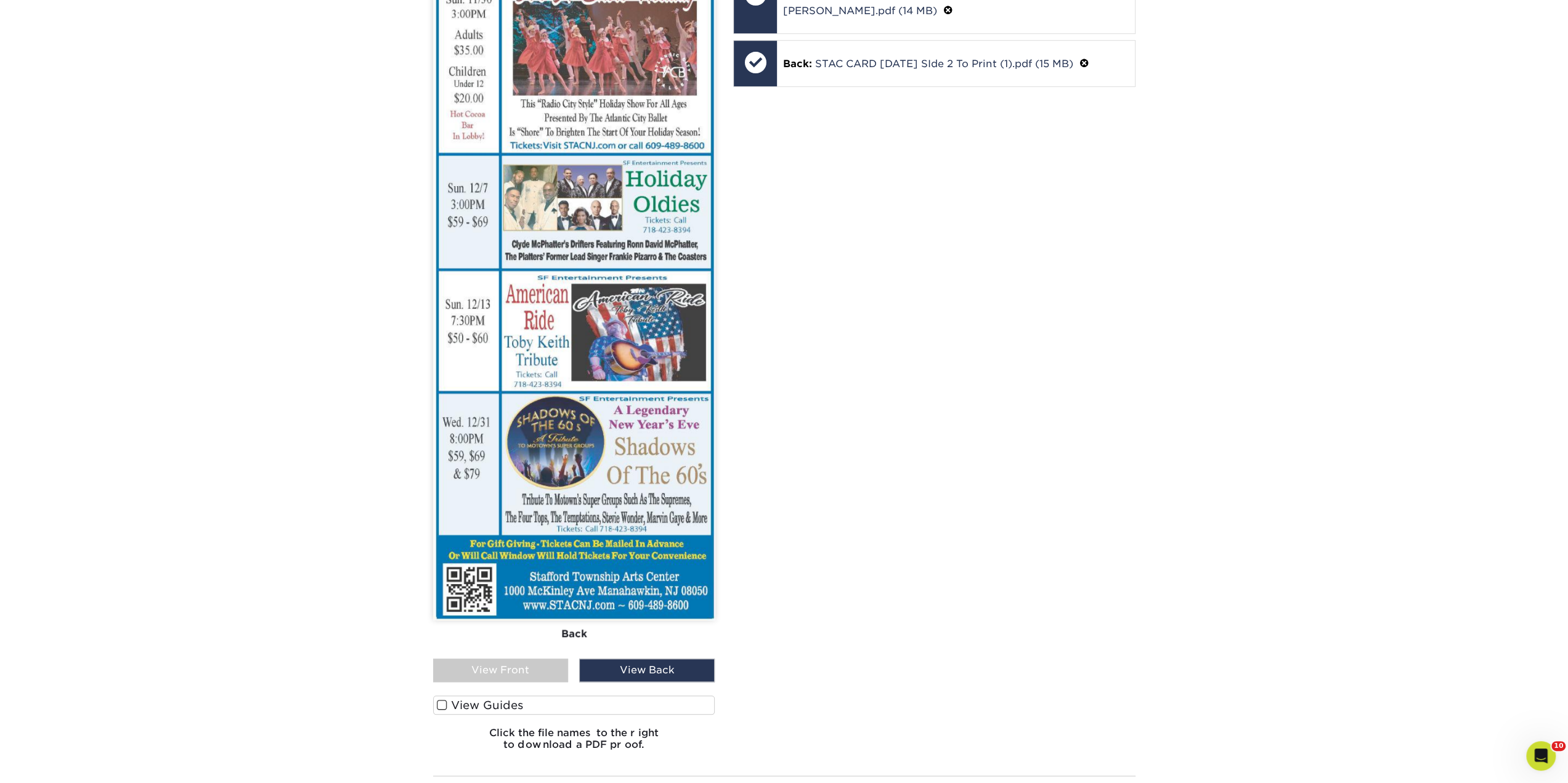
click at [530, 660] on div "View Front" at bounding box center [501, 670] width 135 height 24
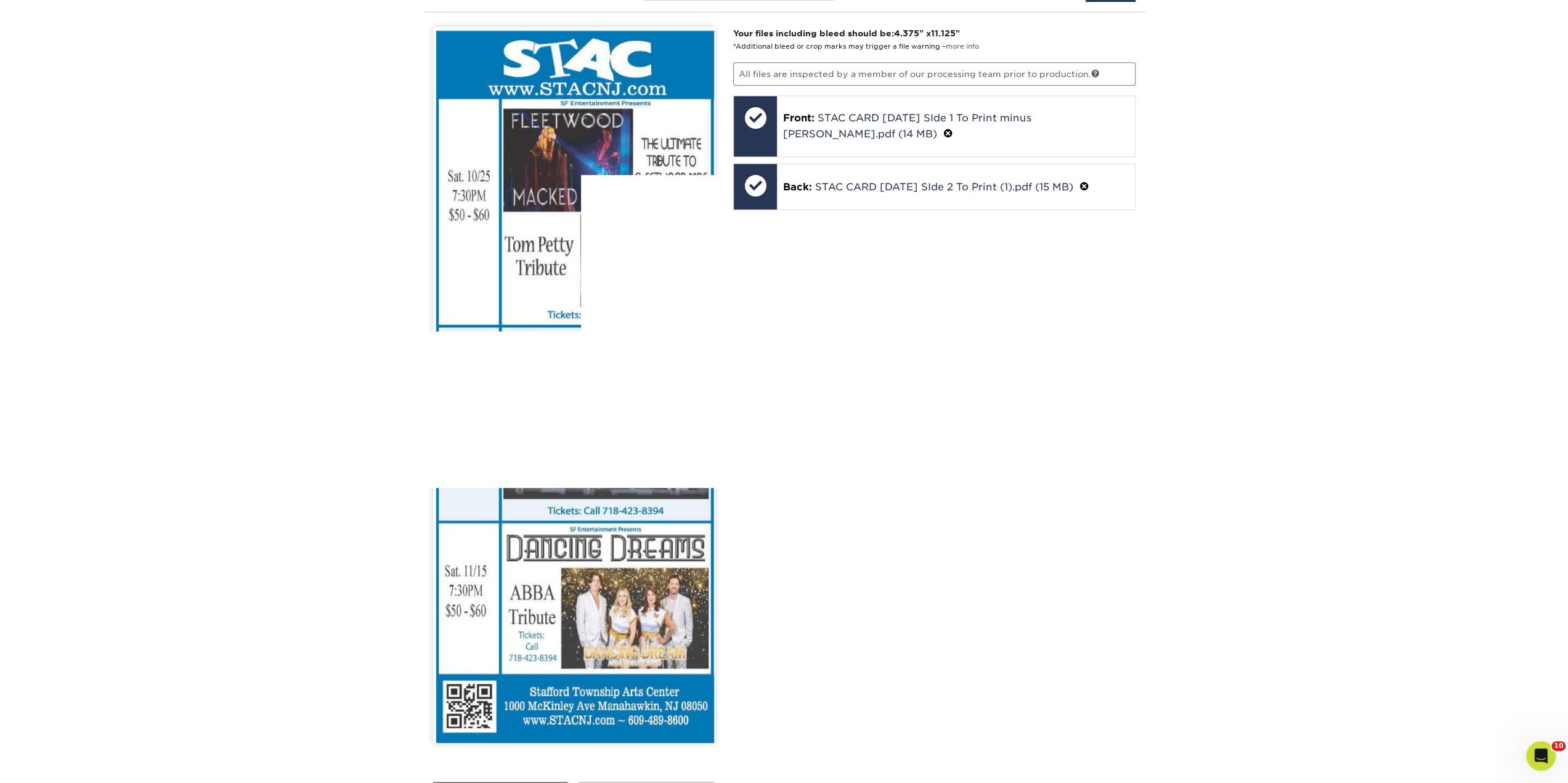
scroll to position [851, 0]
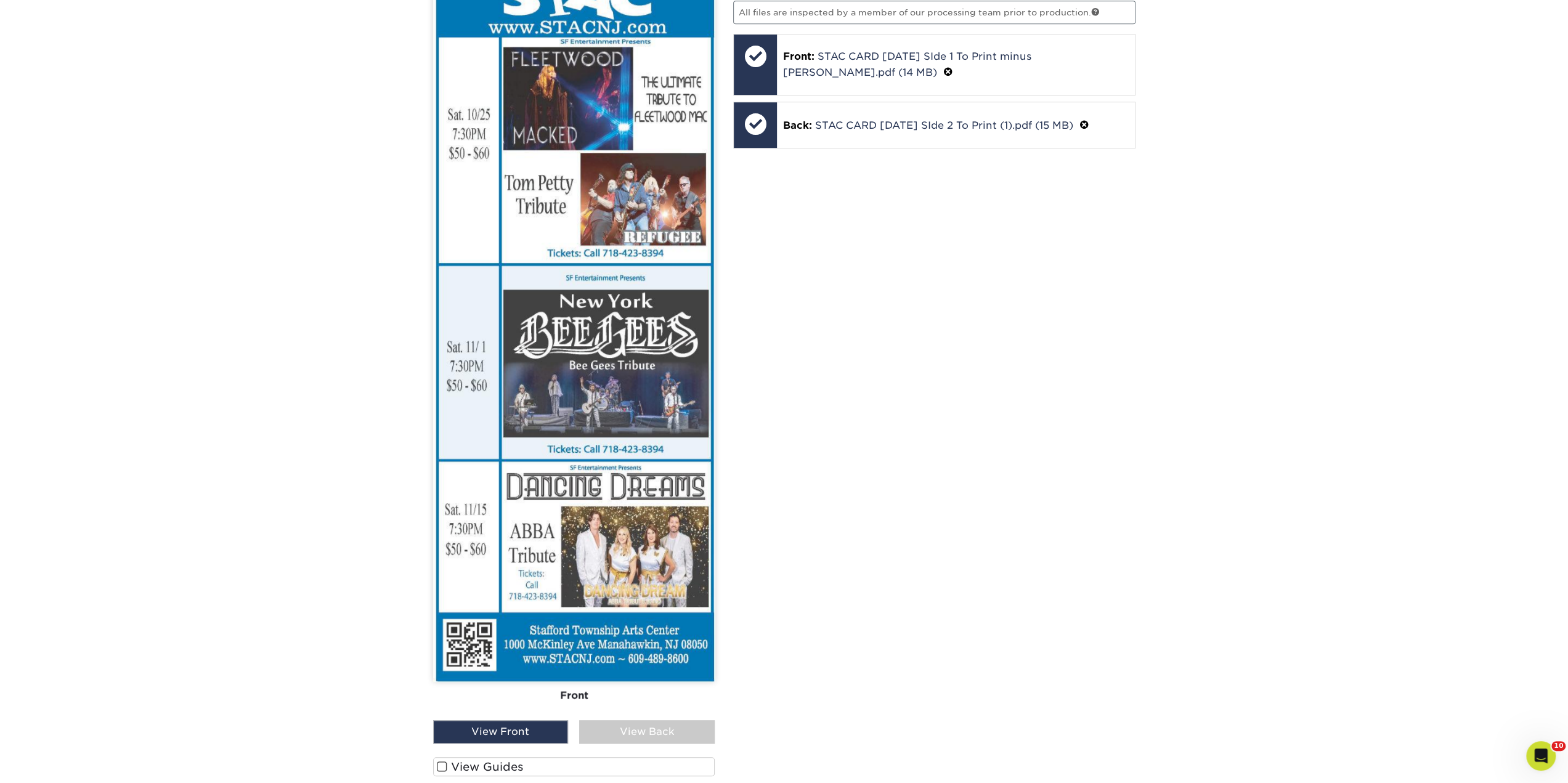
click at [647, 721] on div "View Back" at bounding box center [647, 731] width 135 height 24
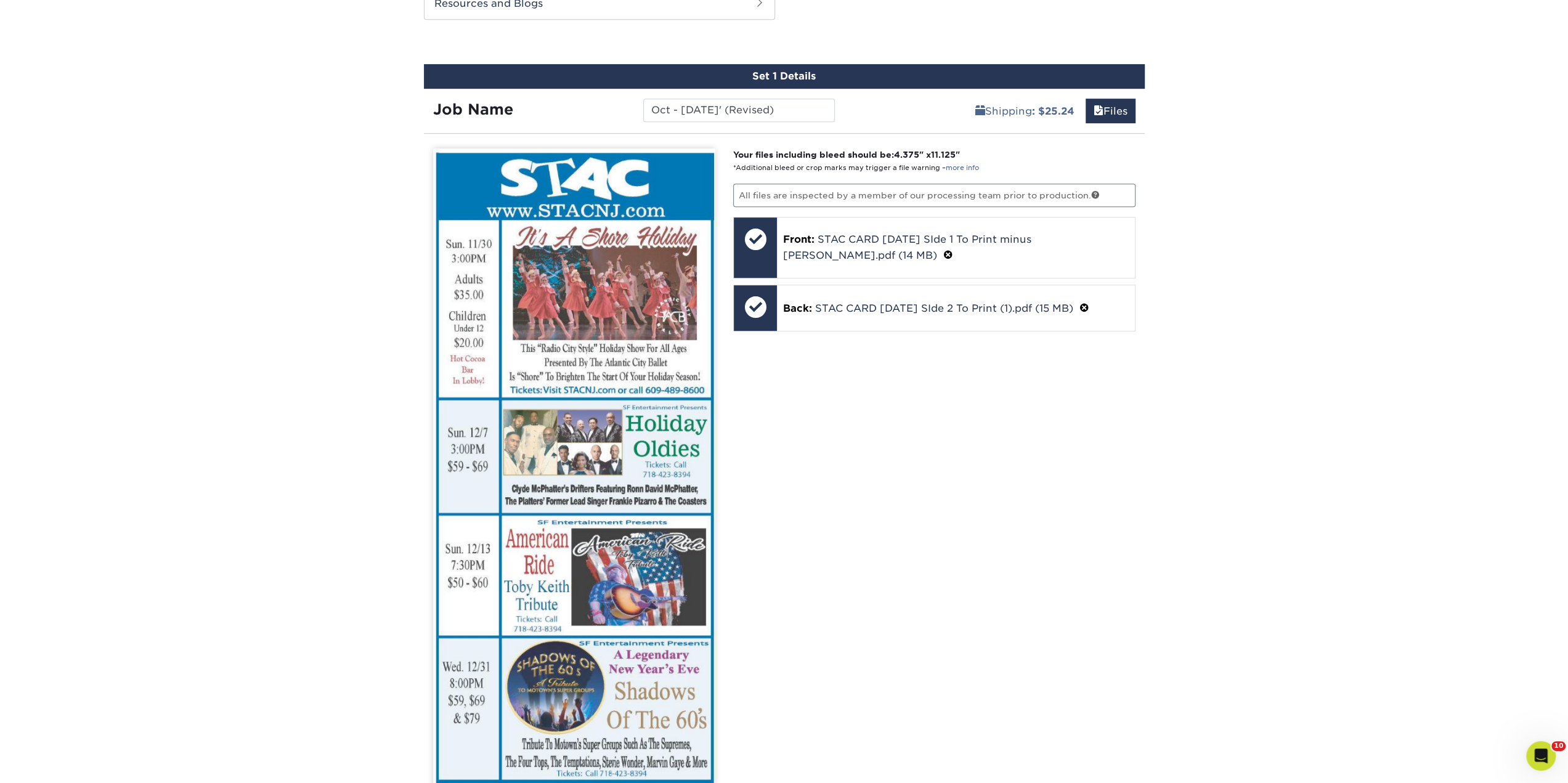
scroll to position [974, 0]
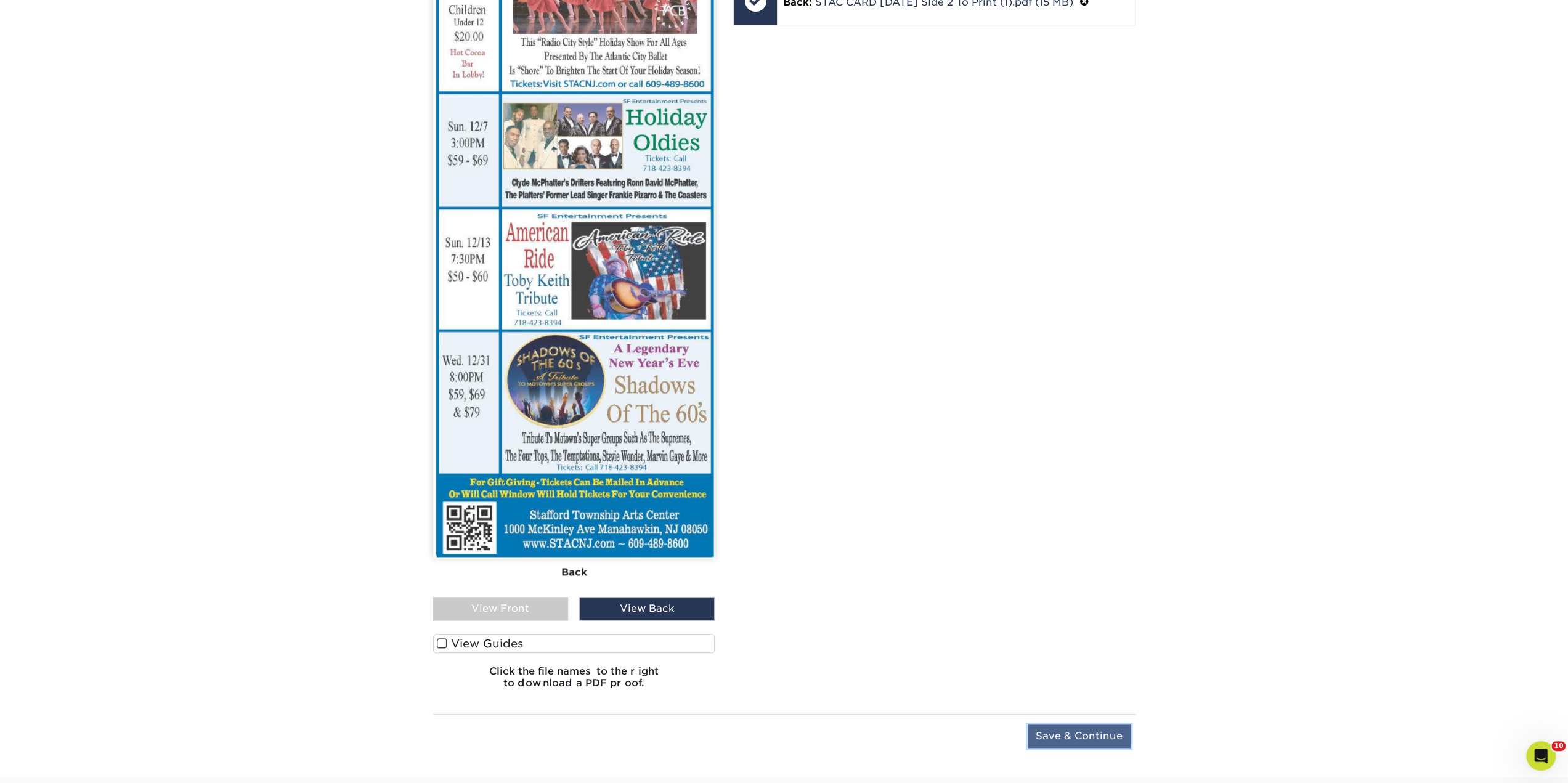
click at [1053, 731] on input "Save & Continue" at bounding box center [1079, 736] width 103 height 24
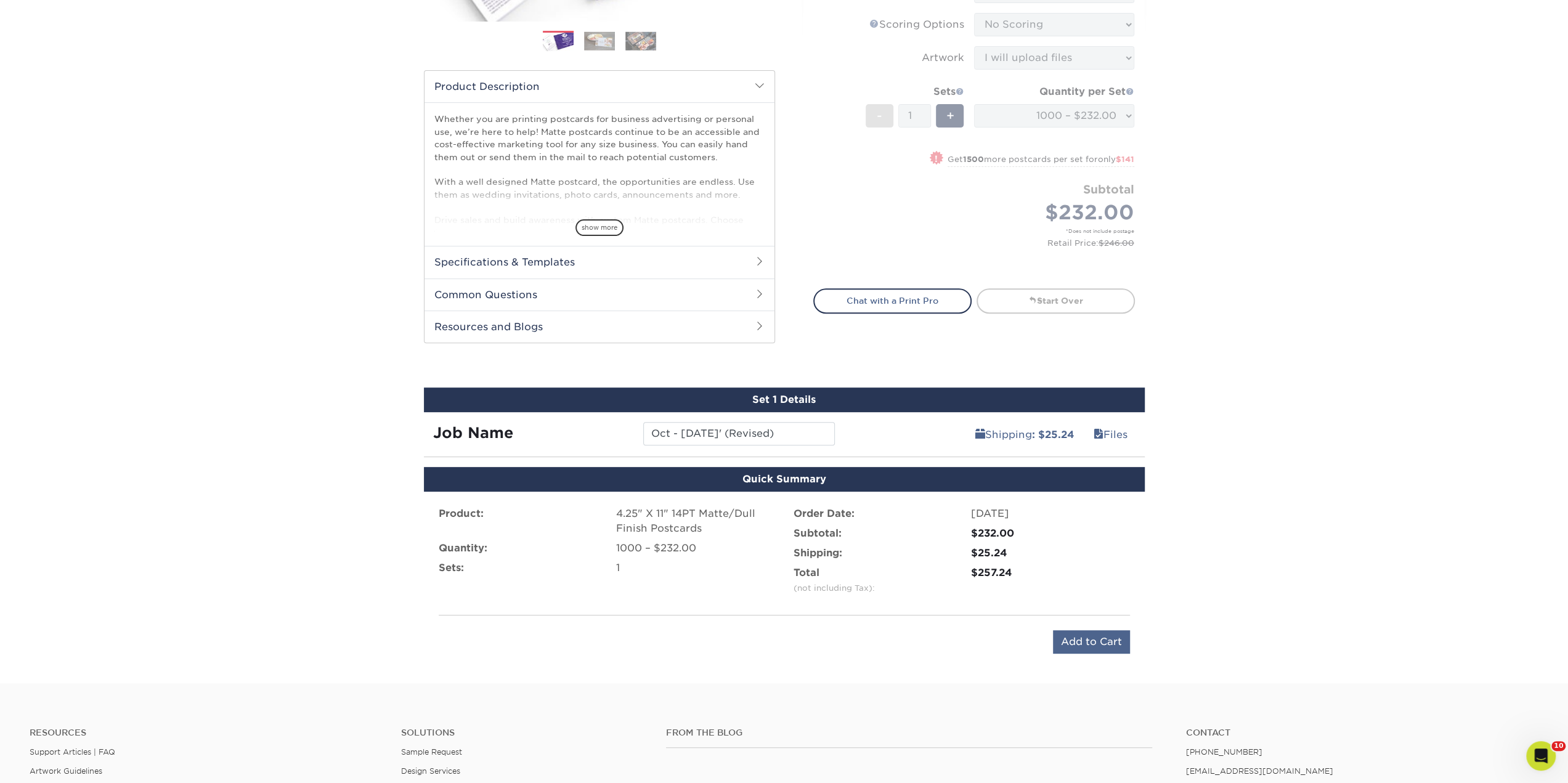
scroll to position [347, 0]
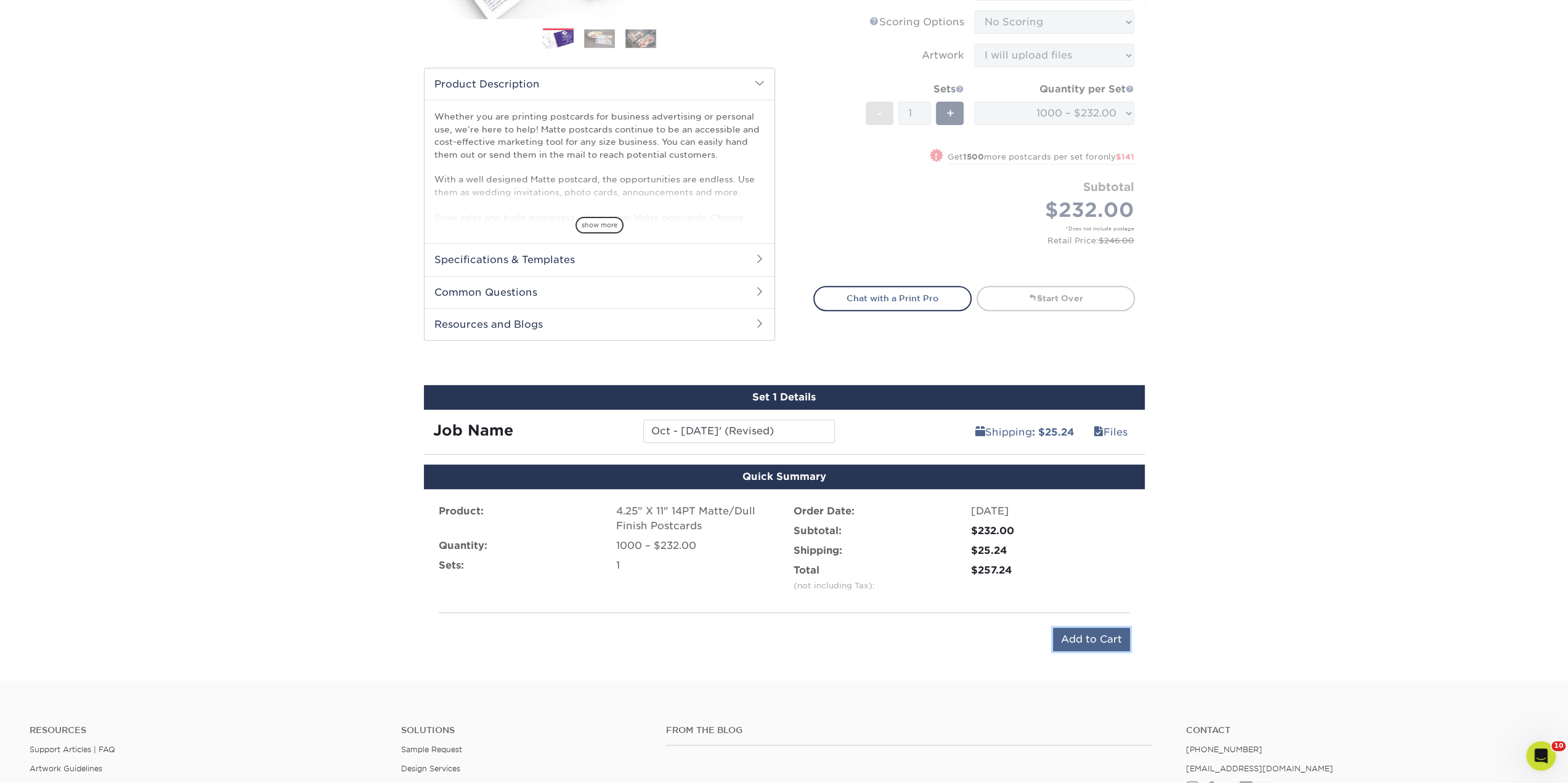
click at [1071, 638] on input "Add to Cart" at bounding box center [1091, 639] width 77 height 24
